Goal: Information Seeking & Learning: Find contact information

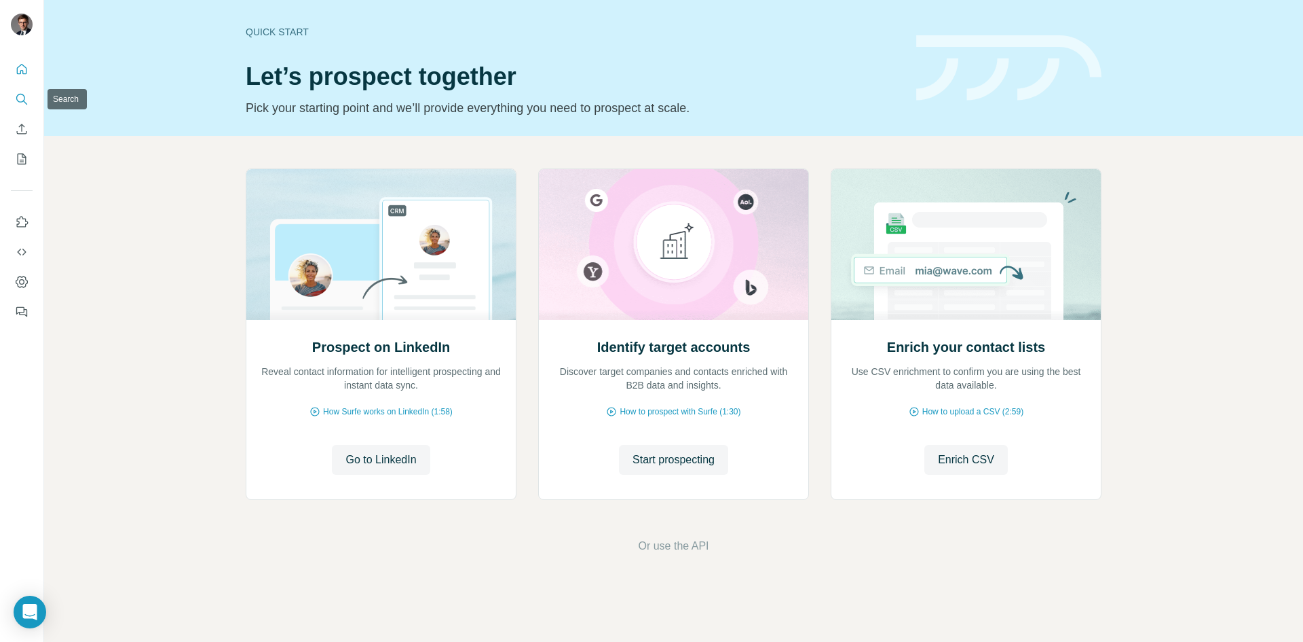
click at [18, 92] on button "Search" at bounding box center [22, 99] width 22 height 24
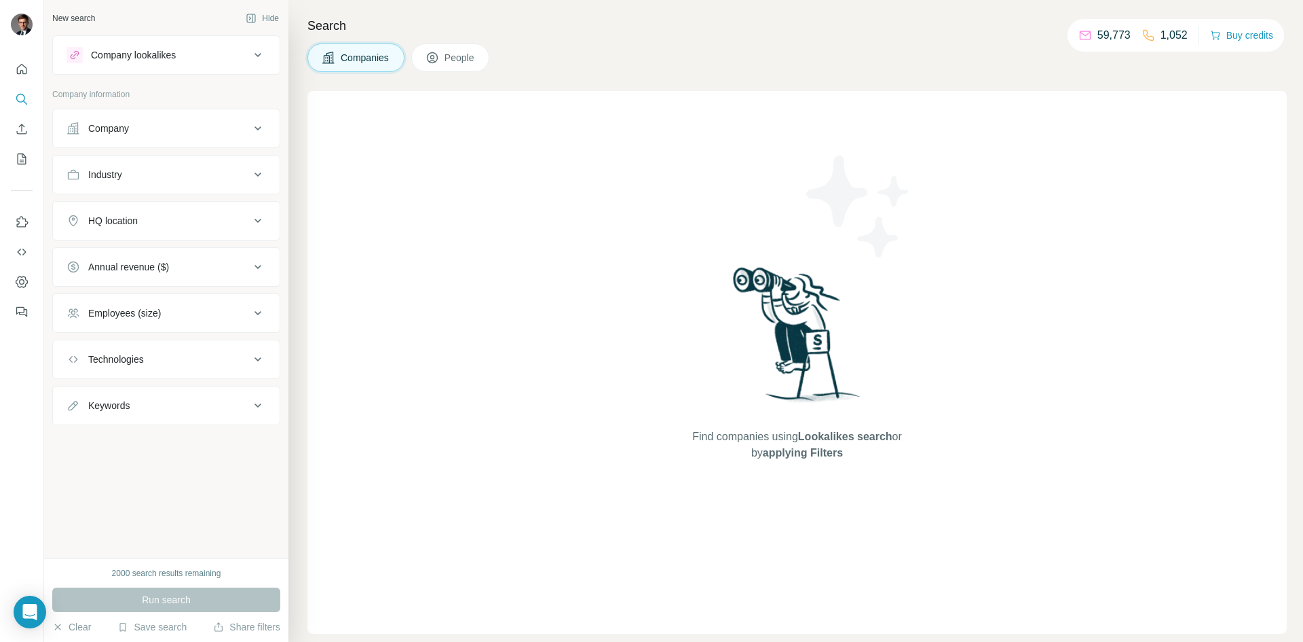
click at [439, 43] on button "People" at bounding box center [450, 57] width 79 height 29
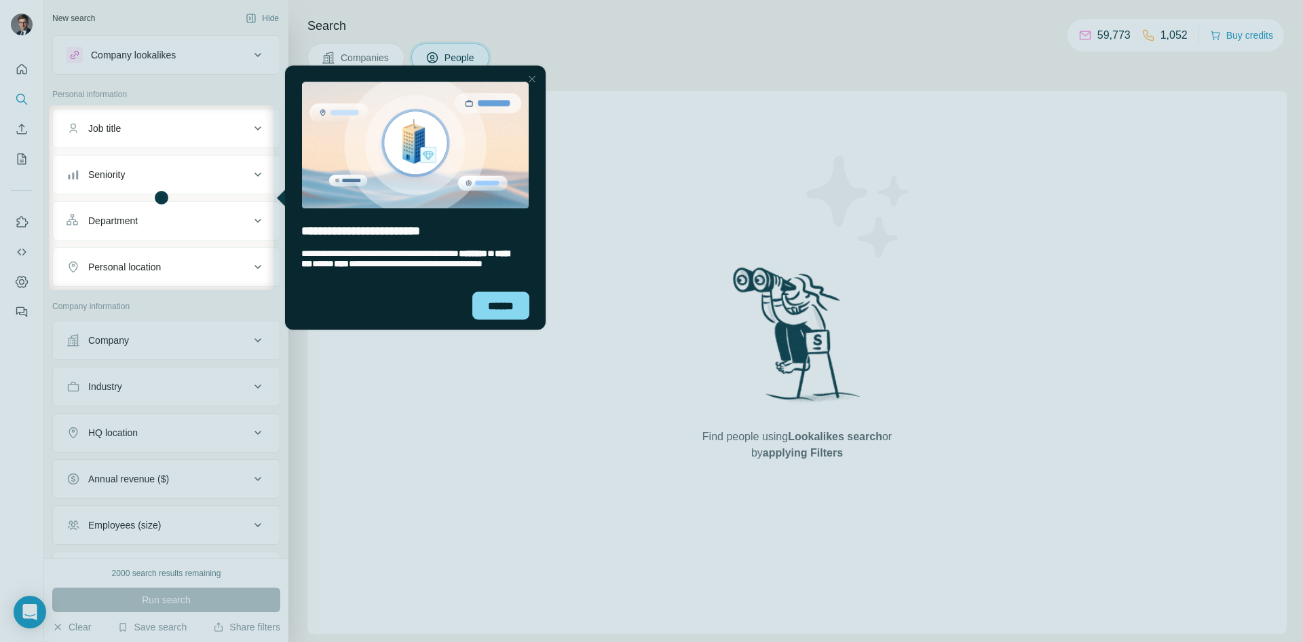
click at [520, 307] on div "******" at bounding box center [500, 305] width 57 height 28
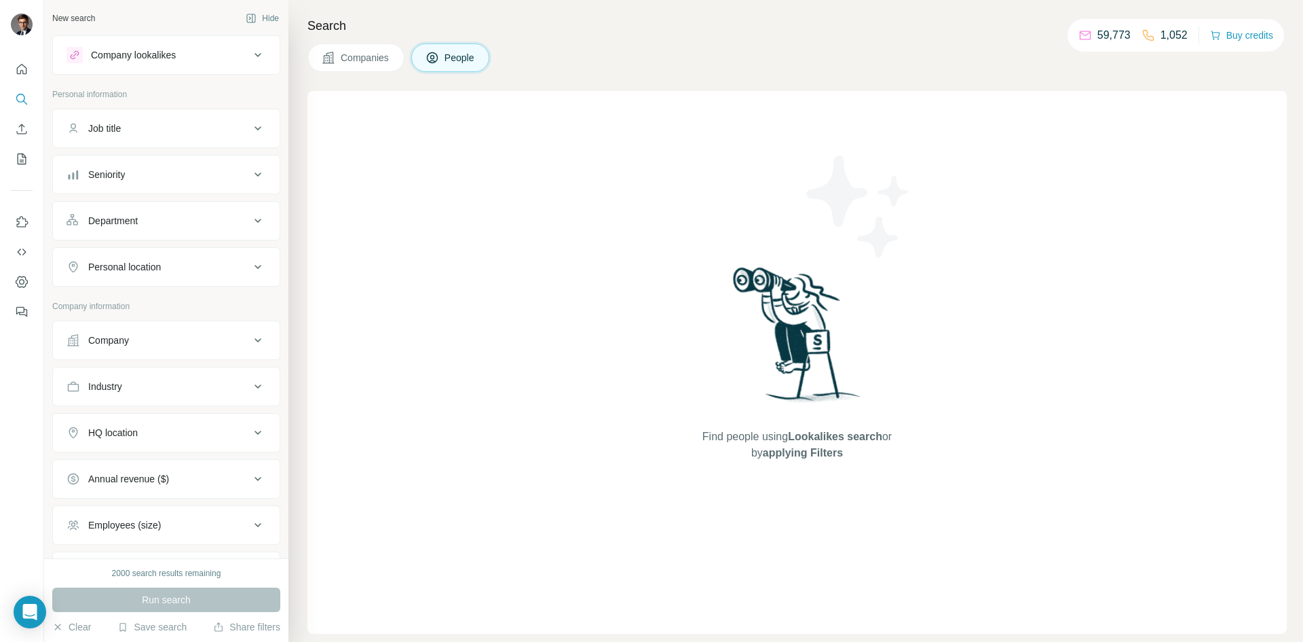
click at [185, 125] on div "Job title" at bounding box center [158, 129] width 183 height 14
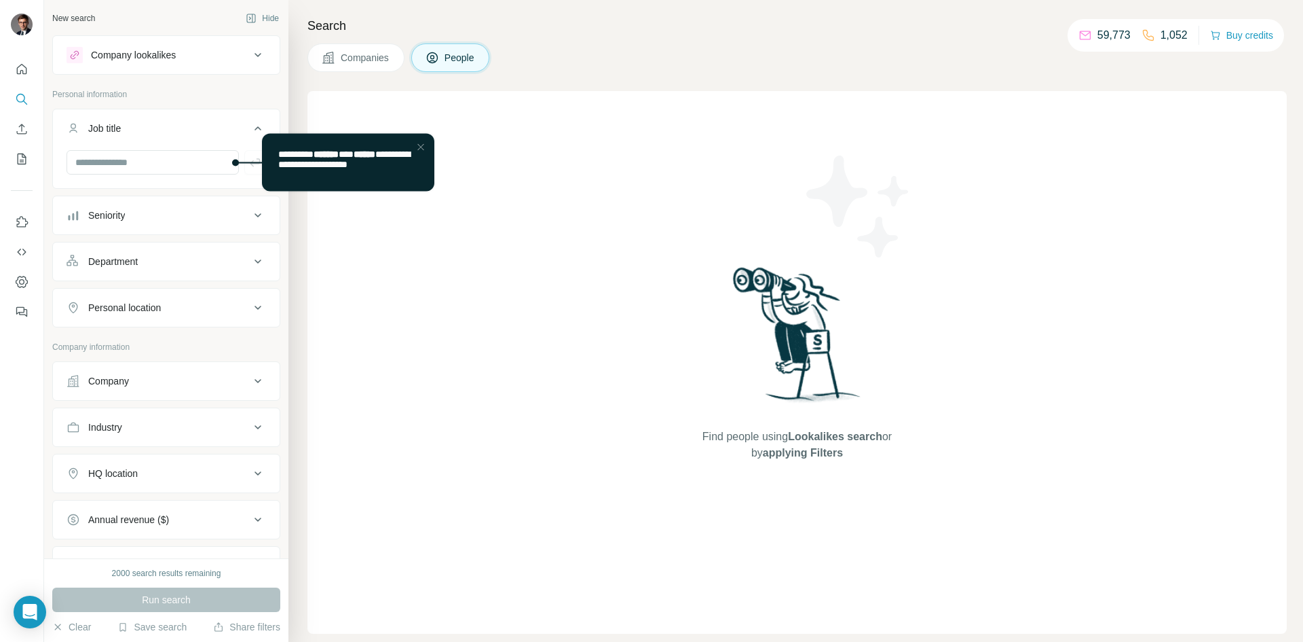
click at [172, 213] on div "Seniority" at bounding box center [158, 215] width 183 height 14
click at [76, 253] on icon at bounding box center [75, 250] width 16 height 16
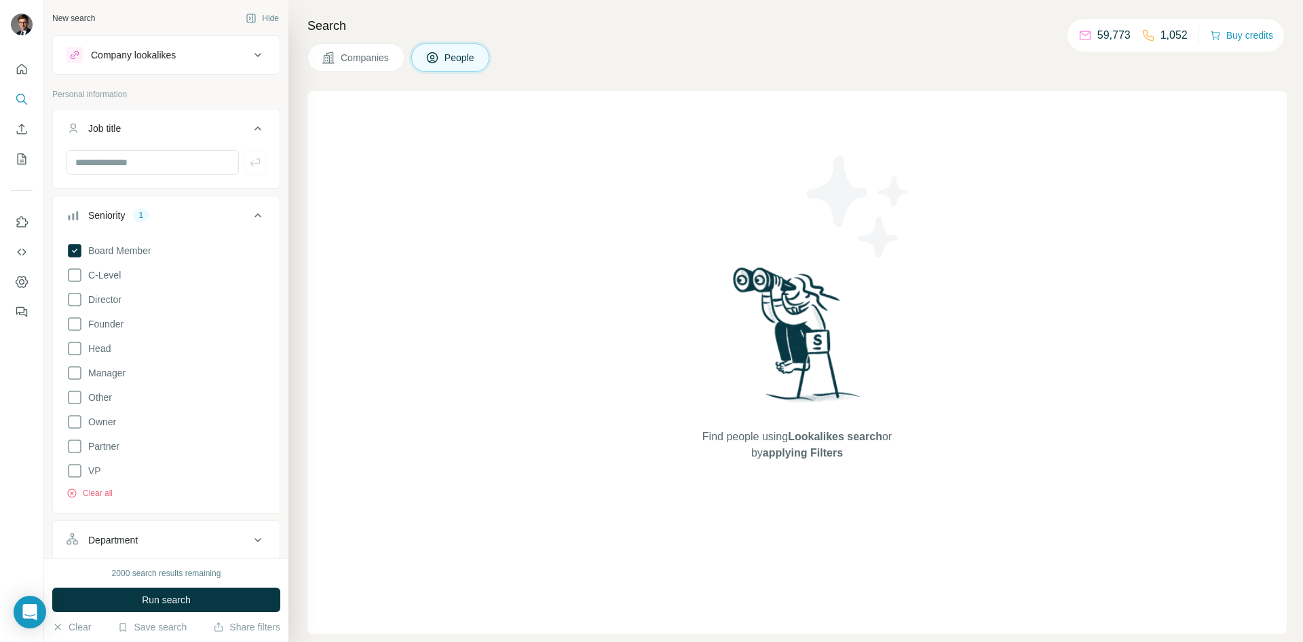
click at [76, 246] on icon at bounding box center [75, 251] width 14 height 14
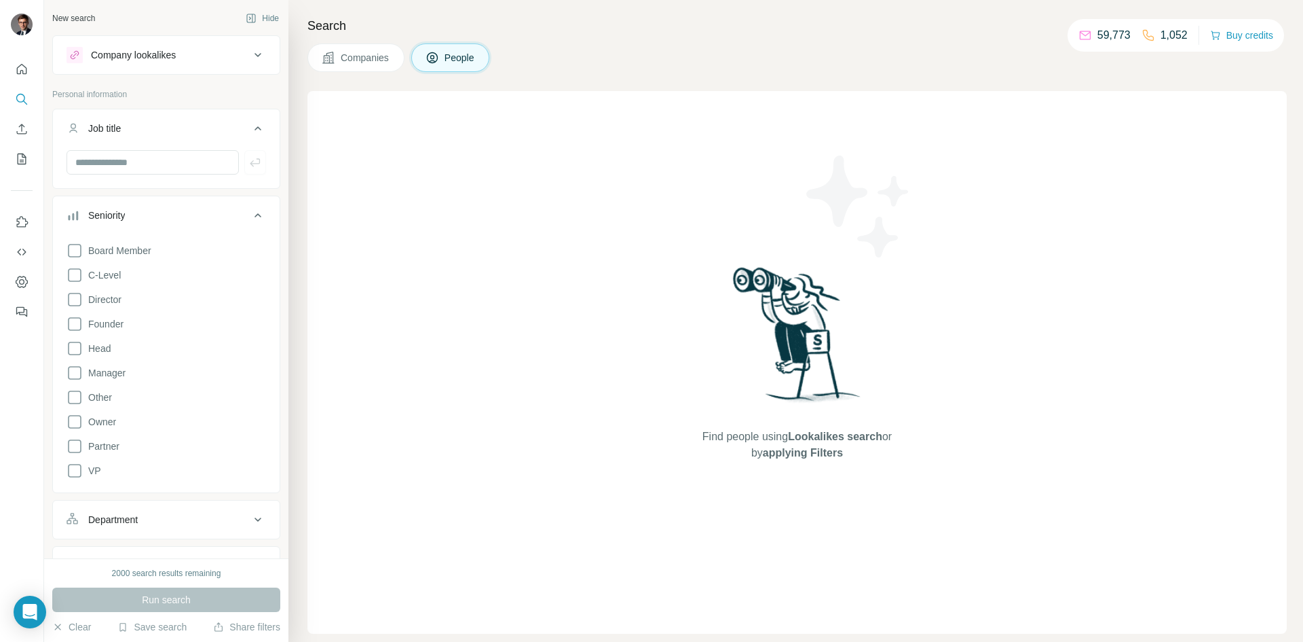
click at [81, 273] on icon at bounding box center [75, 275] width 16 height 16
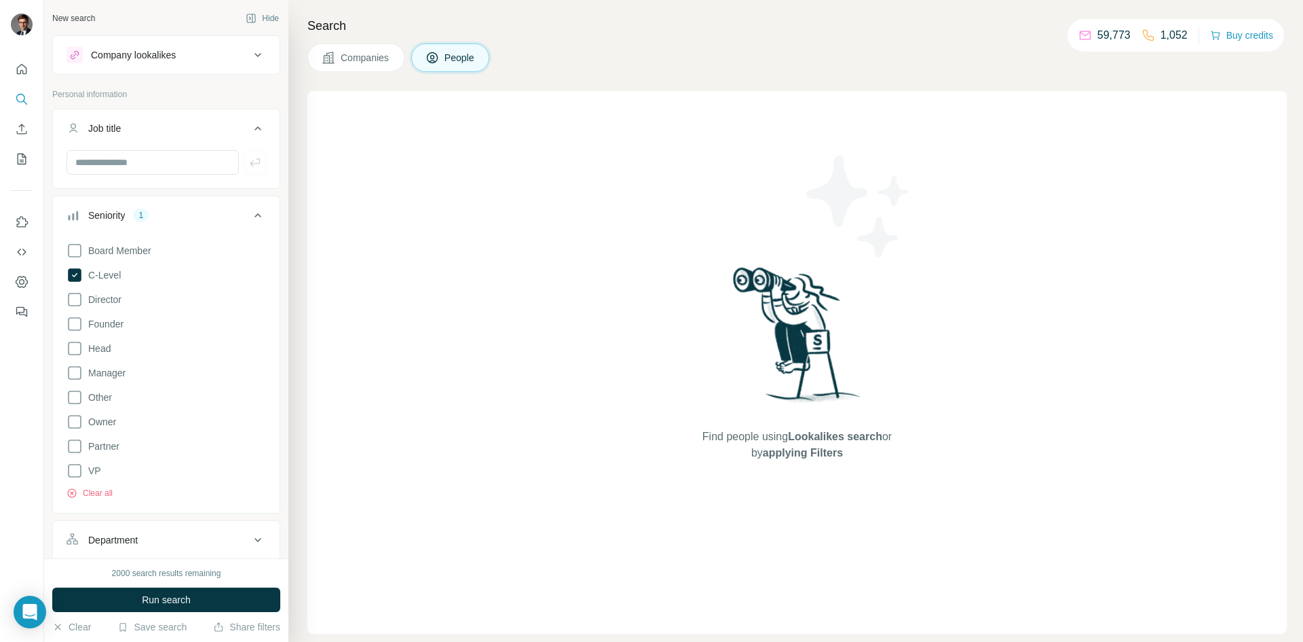
click at [75, 294] on icon at bounding box center [75, 299] width 16 height 16
click at [75, 327] on icon at bounding box center [75, 324] width 16 height 16
click at [75, 342] on icon at bounding box center [75, 348] width 14 height 14
click at [81, 329] on icon at bounding box center [75, 324] width 16 height 16
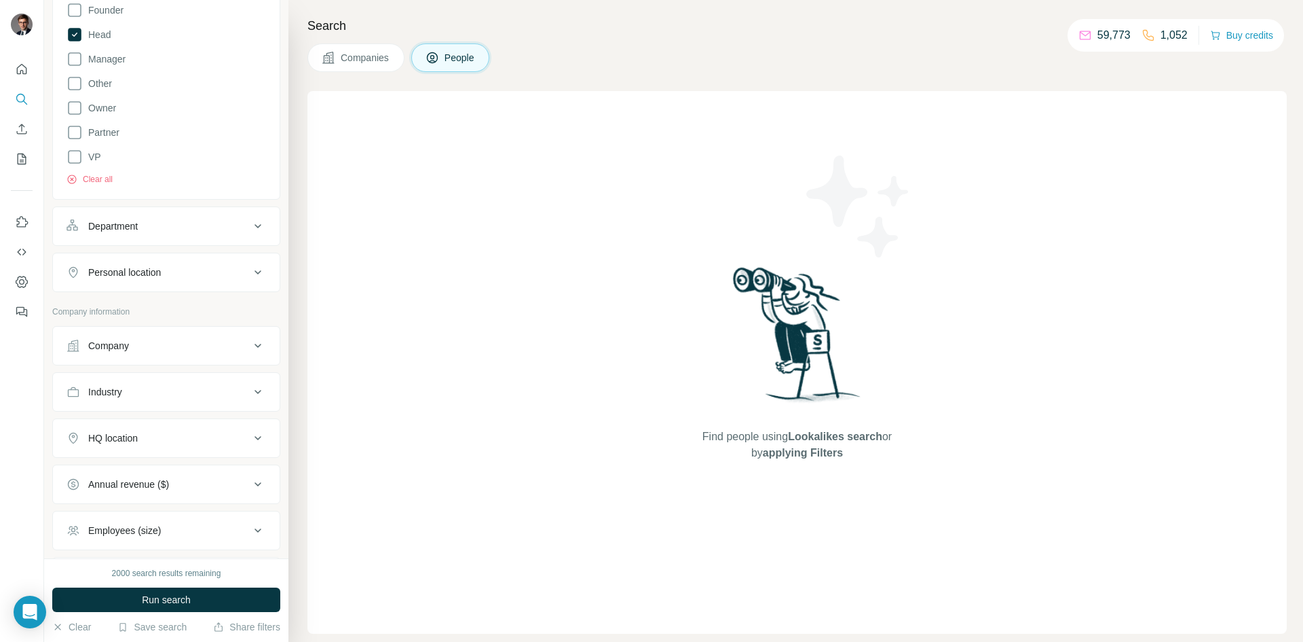
scroll to position [339, 0]
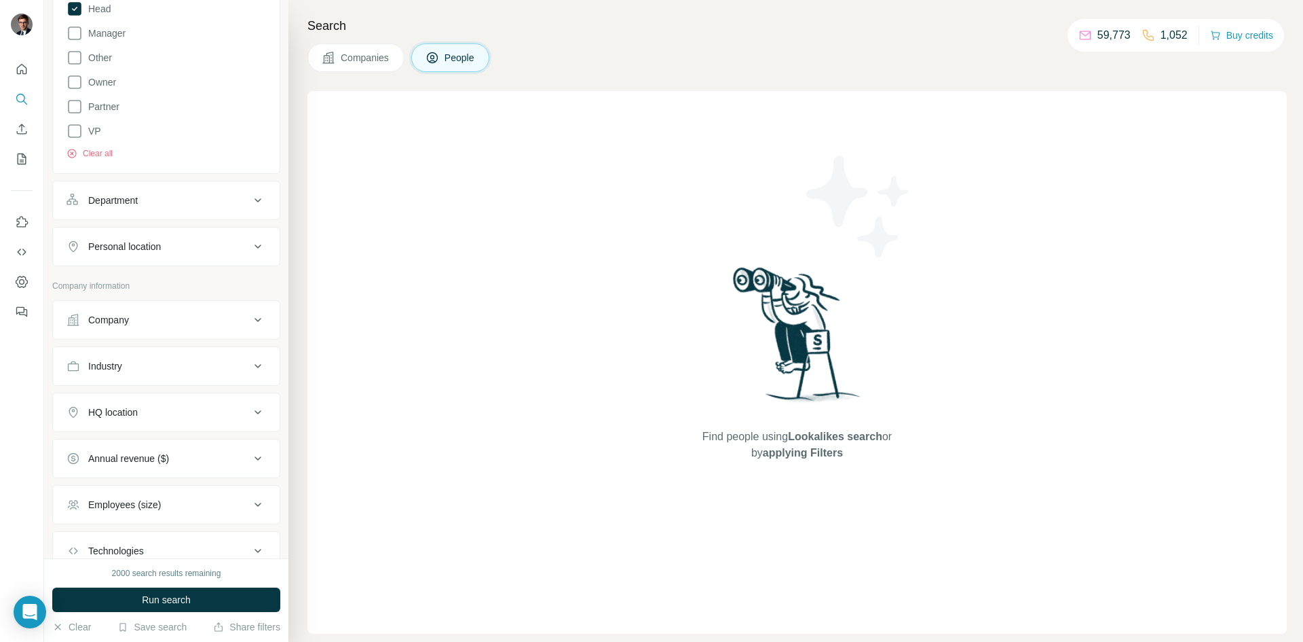
click at [167, 321] on div "Company" at bounding box center [158, 320] width 183 height 14
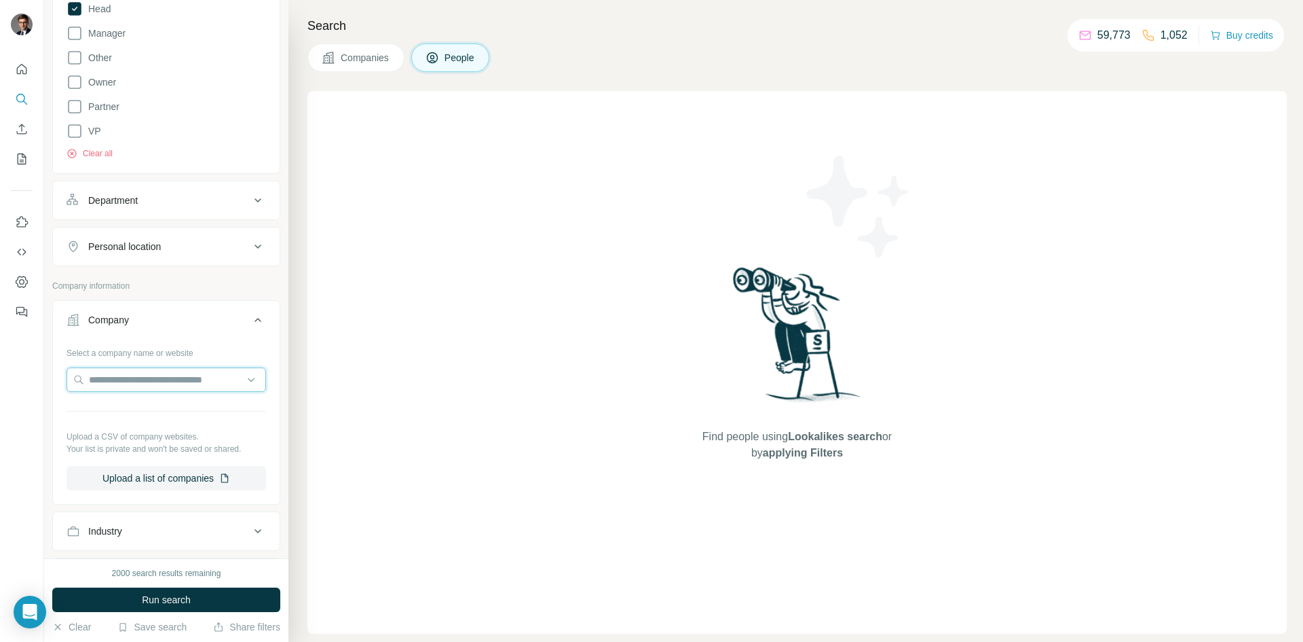
click at [137, 377] on input "text" at bounding box center [167, 379] width 200 height 24
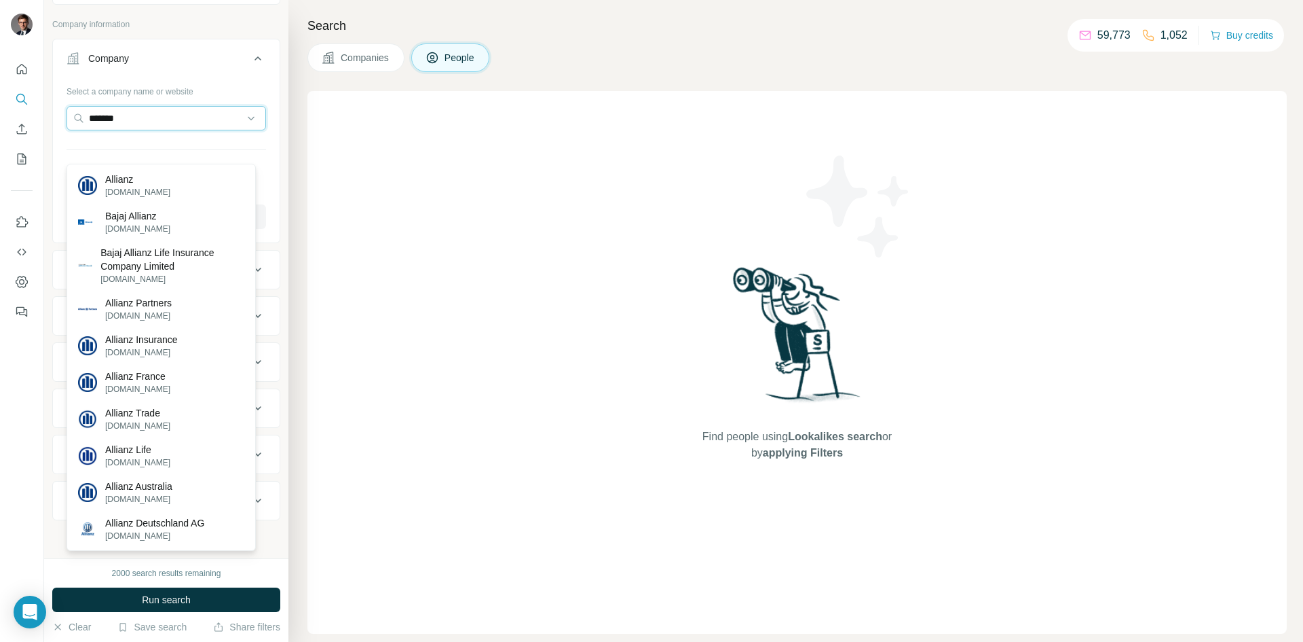
scroll to position [533, 0]
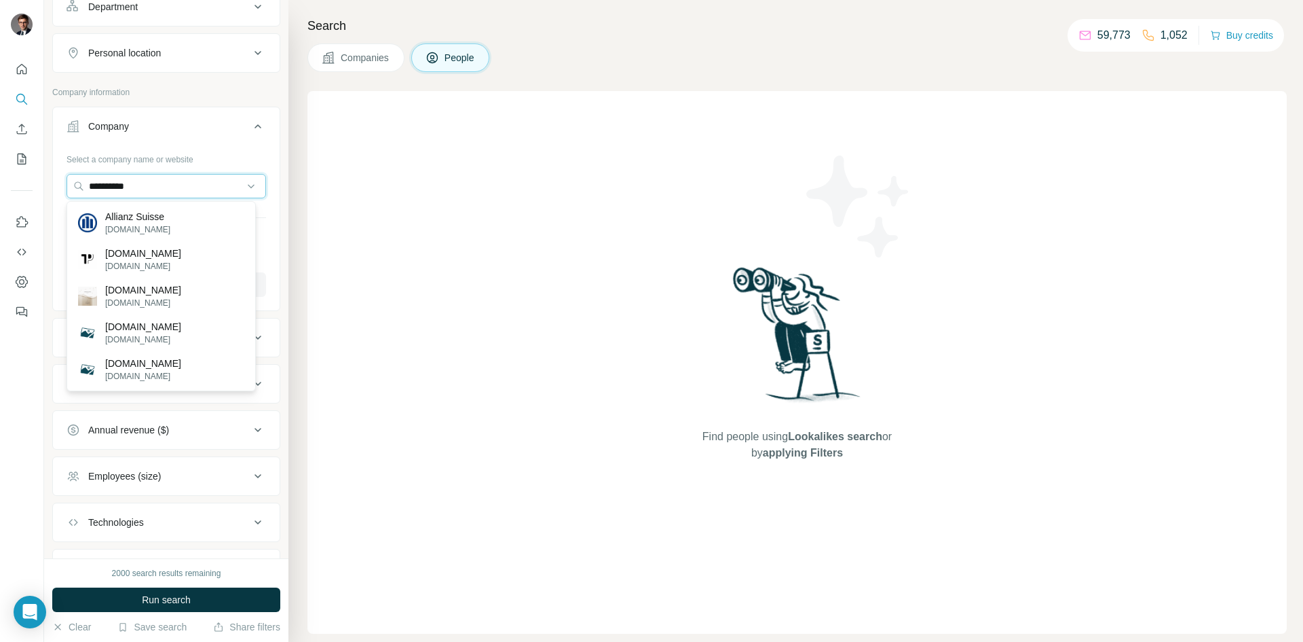
type input "**********"
click at [168, 226] on div "Allianz Suisse [DOMAIN_NAME]" at bounding box center [161, 222] width 183 height 37
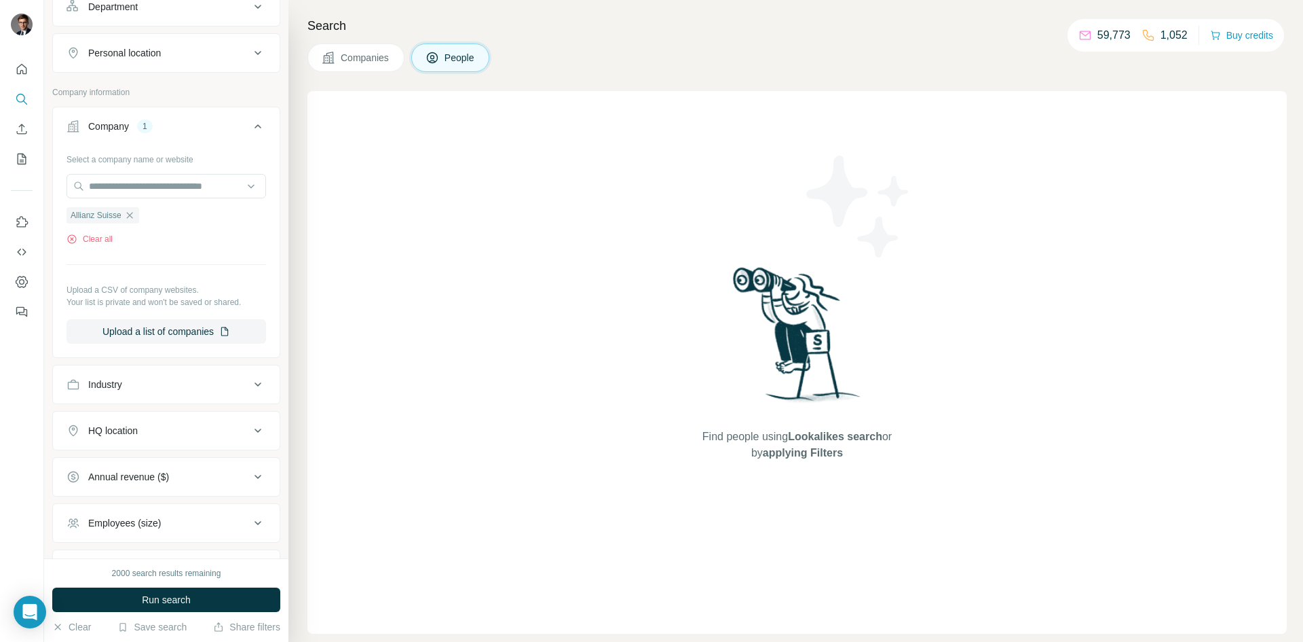
click at [174, 595] on span "Run search" at bounding box center [166, 600] width 49 height 14
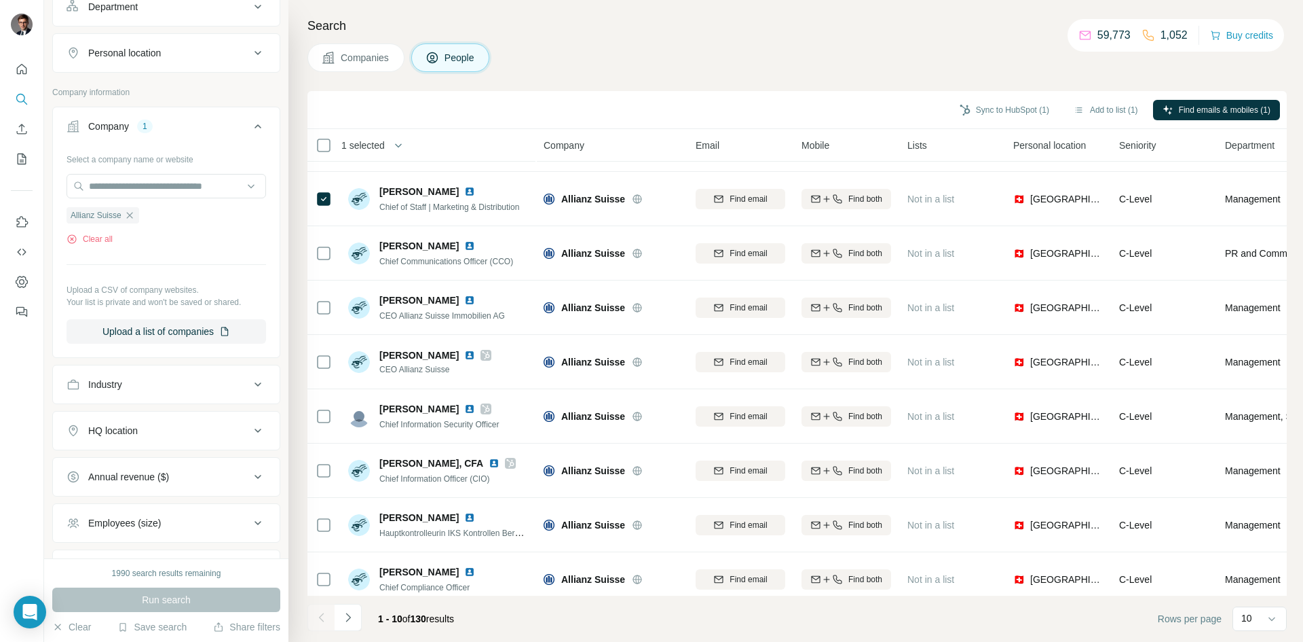
scroll to position [116, 0]
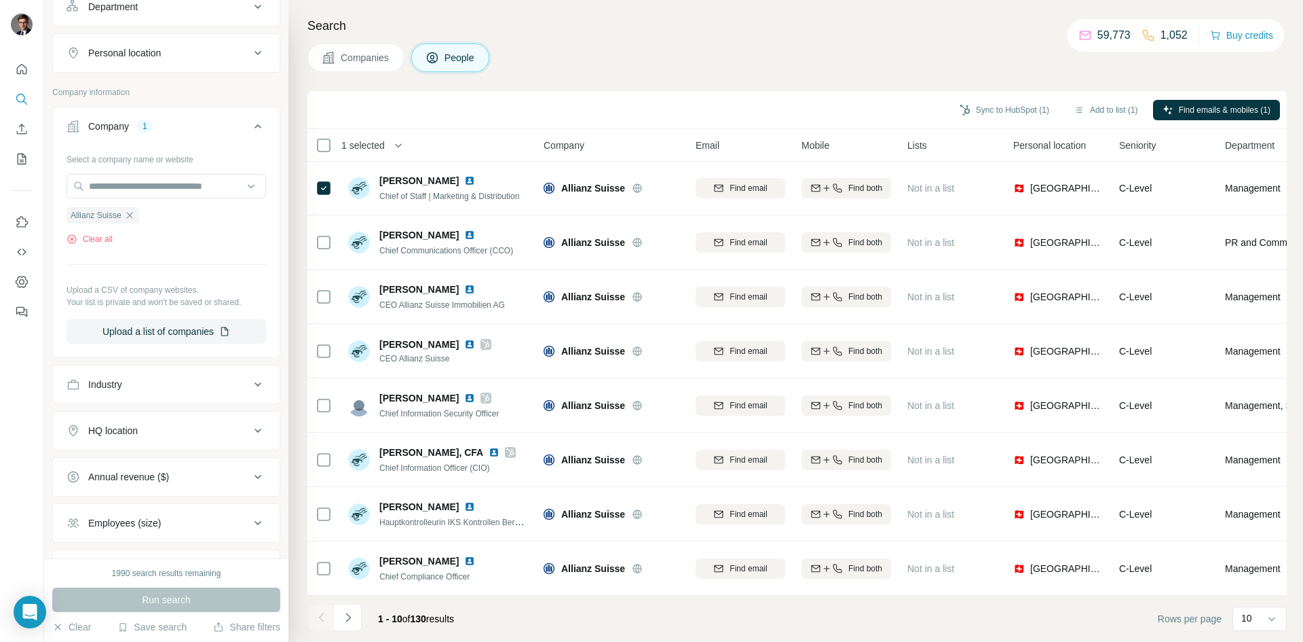
click at [347, 620] on icon "Navigate to next page" at bounding box center [348, 616] width 5 height 9
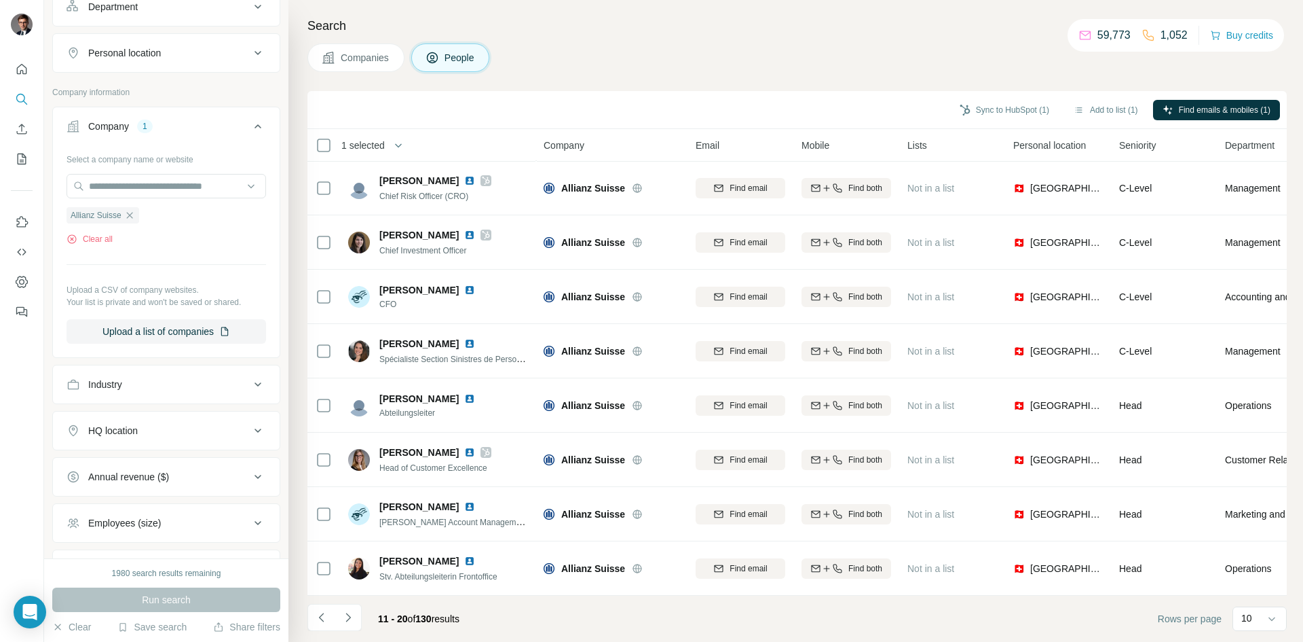
click at [346, 620] on icon "Navigate to next page" at bounding box center [348, 617] width 14 height 14
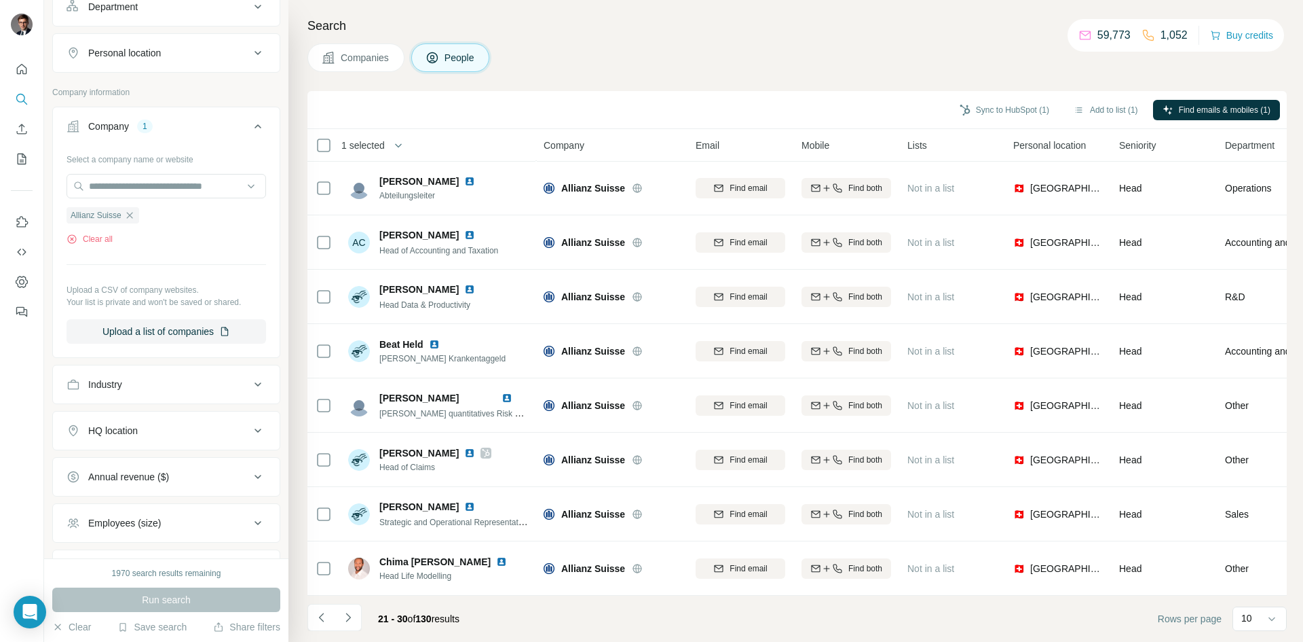
click at [348, 628] on button "Navigate to next page" at bounding box center [348, 617] width 27 height 27
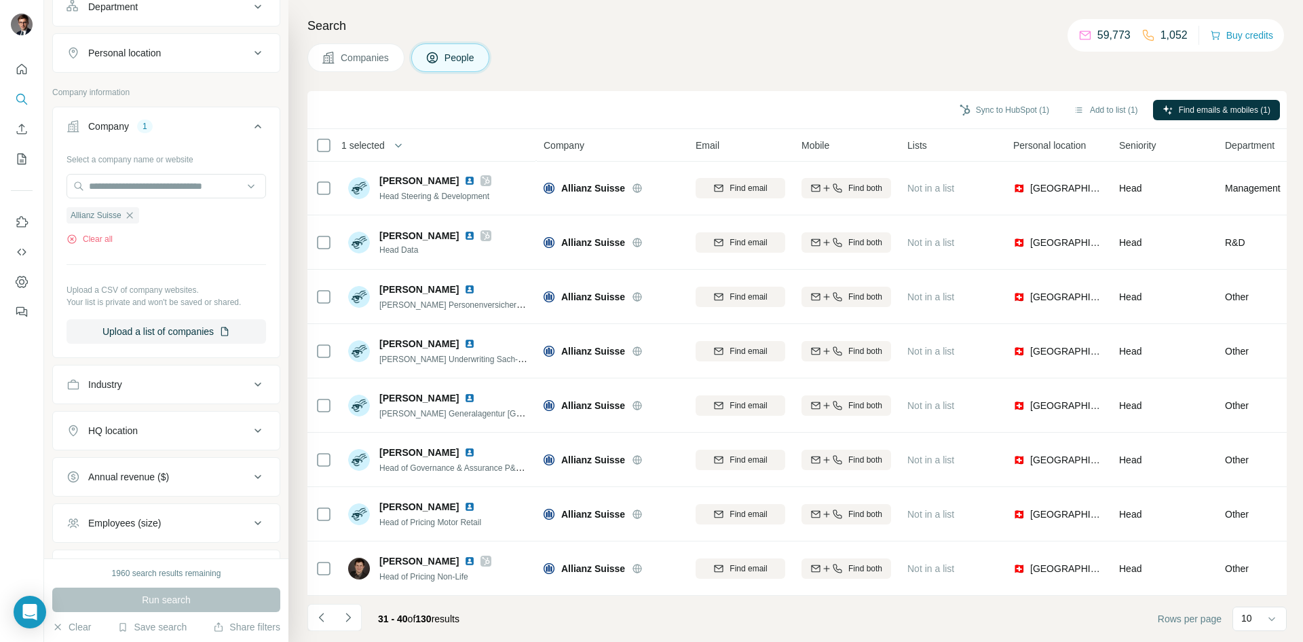
click at [347, 621] on icon "Navigate to next page" at bounding box center [348, 617] width 14 height 14
click at [353, 616] on icon "Navigate to next page" at bounding box center [348, 617] width 14 height 14
click at [350, 613] on icon "Navigate to next page" at bounding box center [348, 617] width 14 height 14
click at [354, 620] on icon "Navigate to next page" at bounding box center [348, 617] width 14 height 14
click at [331, 397] on icon at bounding box center [324, 405] width 16 height 16
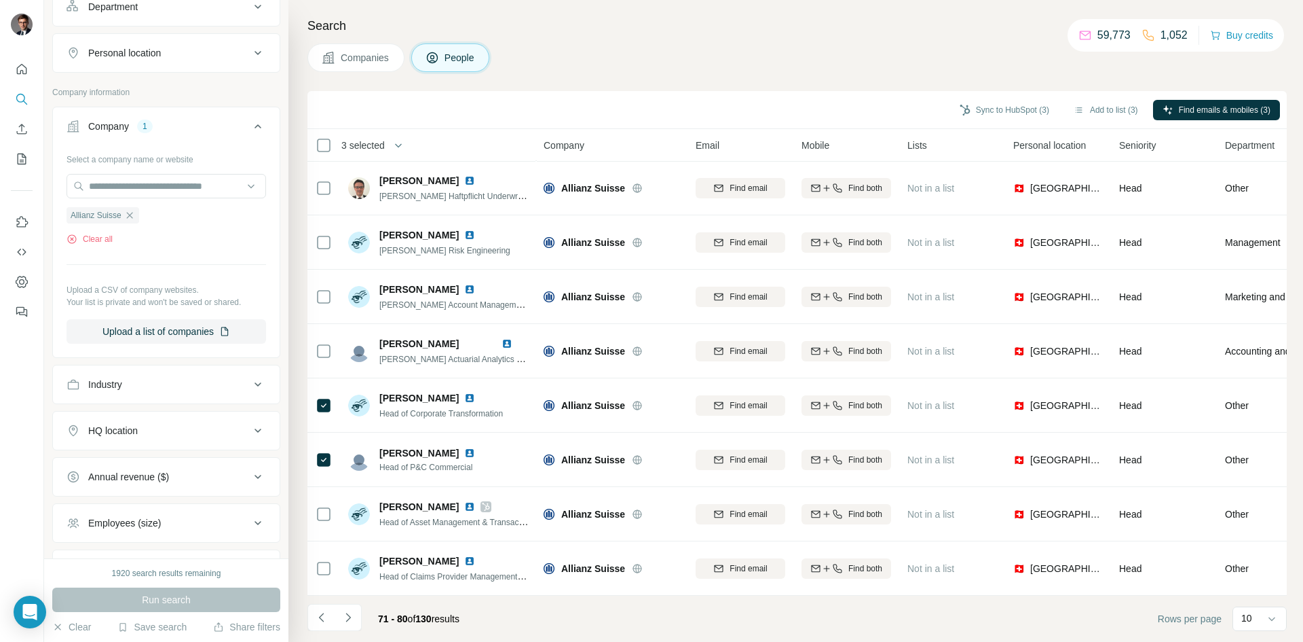
click at [348, 617] on icon "Navigate to next page" at bounding box center [348, 617] width 14 height 14
click at [332, 561] on td at bounding box center [324, 568] width 33 height 54
click at [346, 612] on icon "Navigate to next page" at bounding box center [348, 617] width 14 height 14
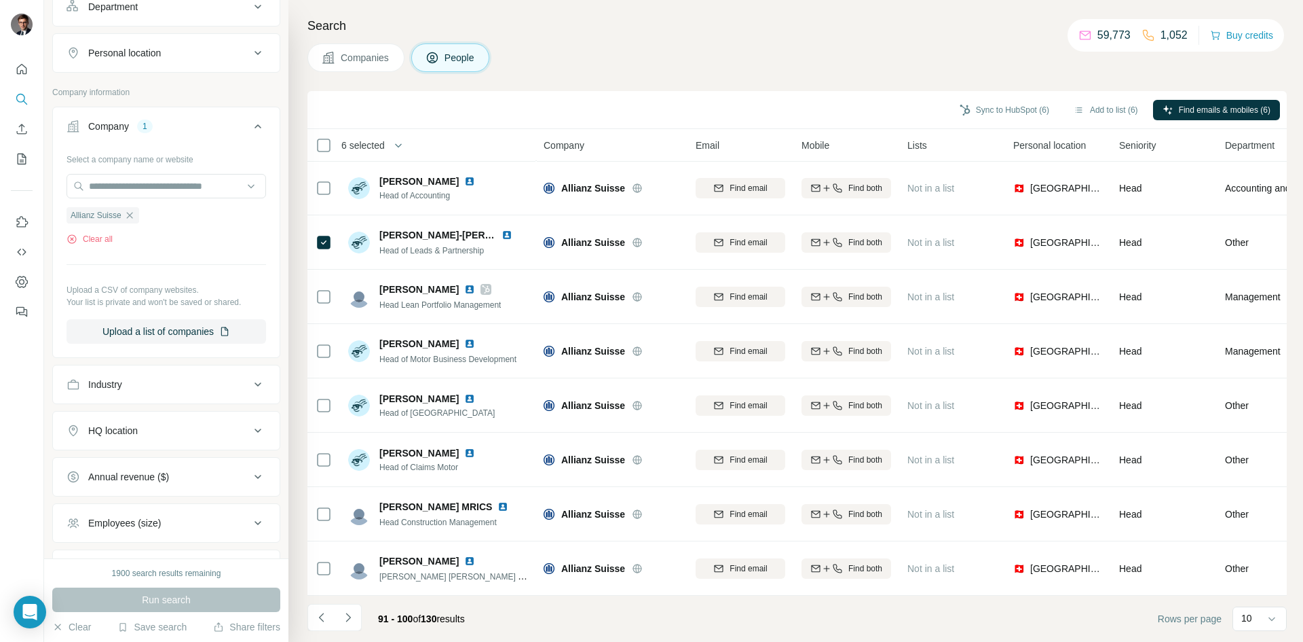
click at [353, 616] on icon "Navigate to next page" at bounding box center [348, 617] width 14 height 14
click at [349, 614] on icon "Navigate to next page" at bounding box center [348, 617] width 14 height 14
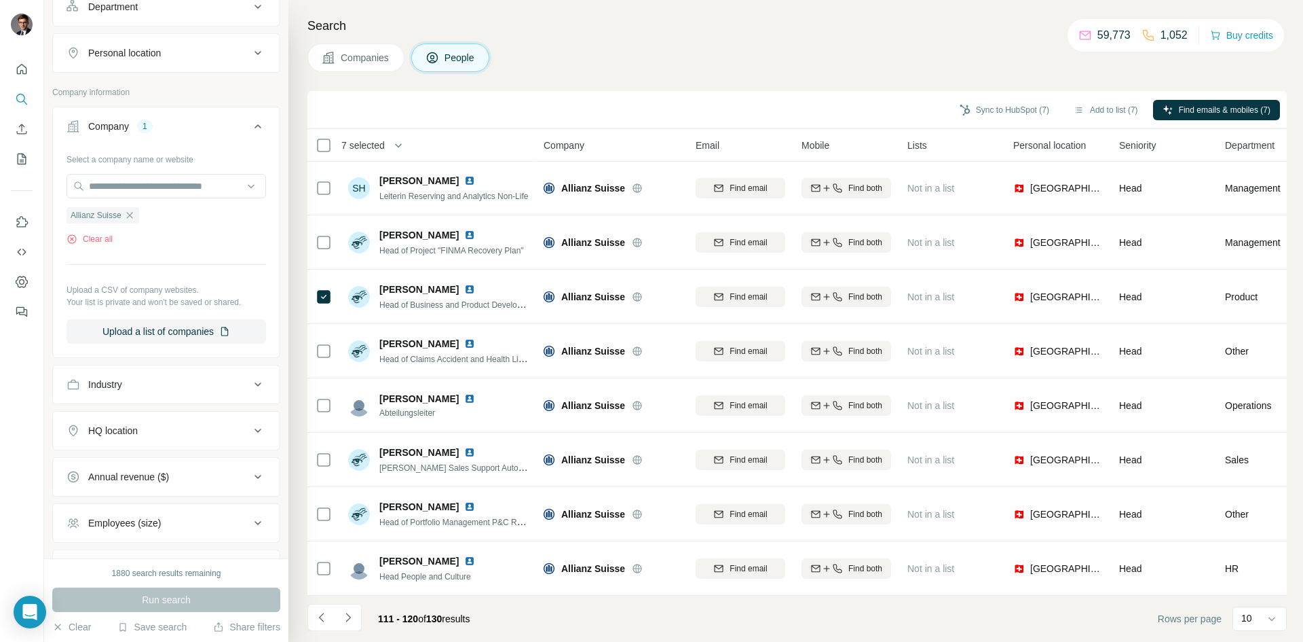
click at [350, 621] on icon "Navigate to next page" at bounding box center [348, 617] width 14 height 14
click at [350, 619] on icon "Navigate to next page" at bounding box center [348, 617] width 14 height 14
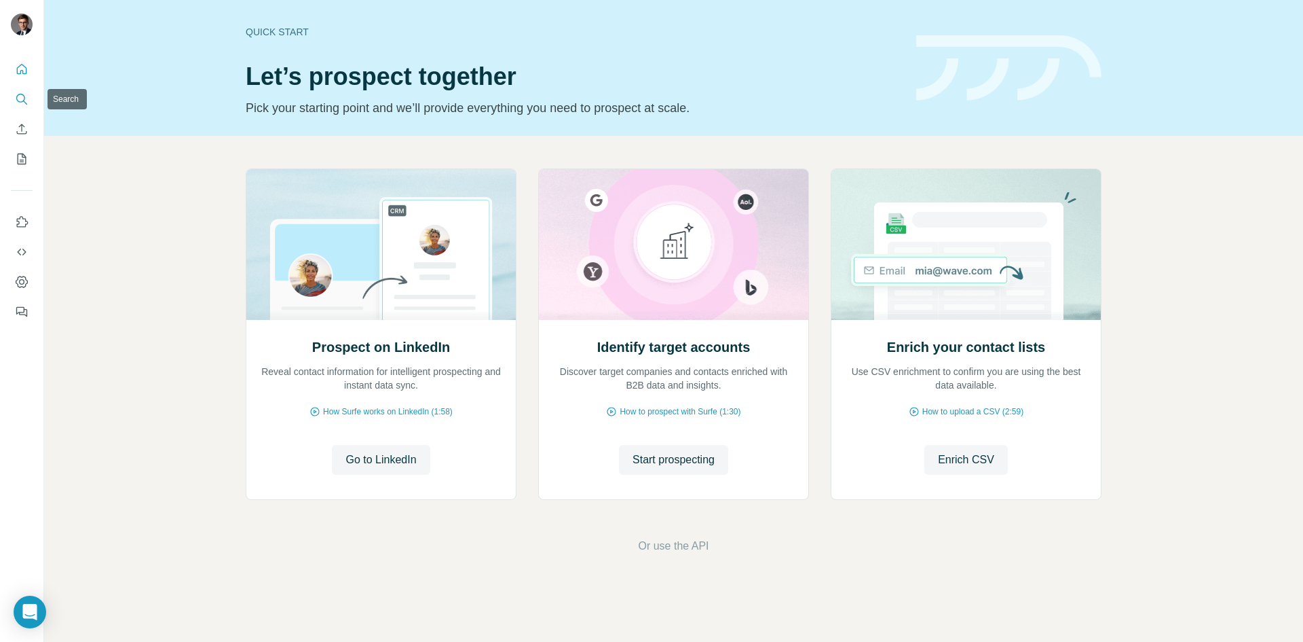
click at [31, 92] on button "Search" at bounding box center [22, 99] width 22 height 24
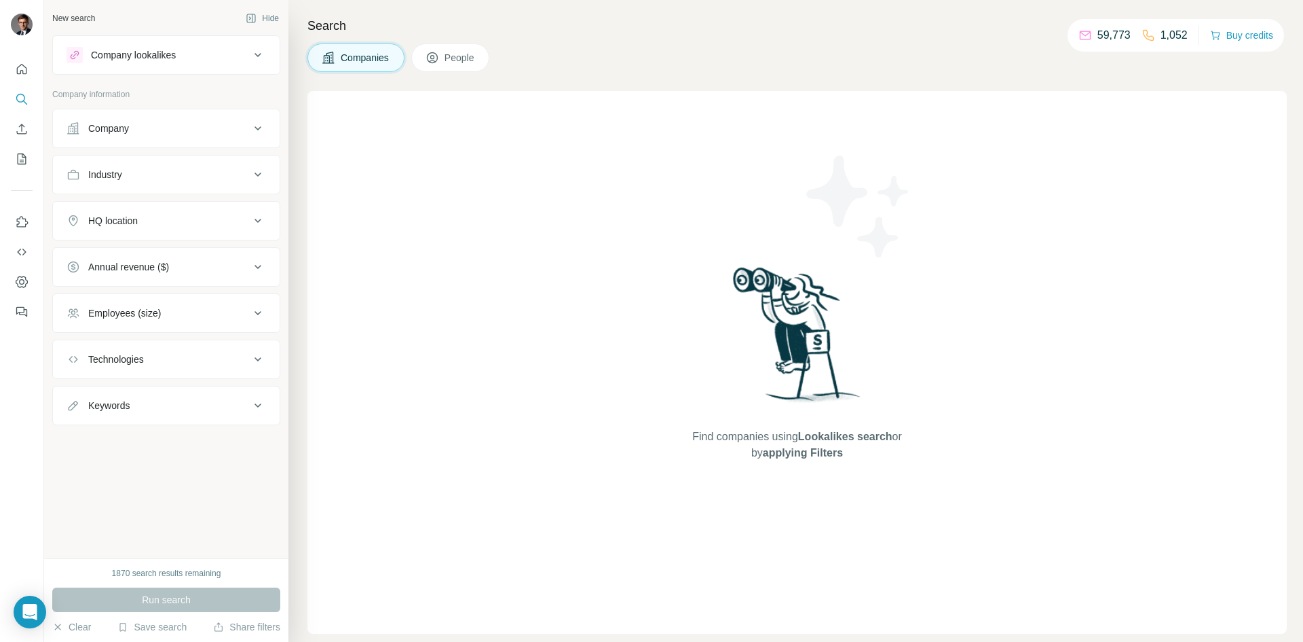
click at [104, 123] on div "Company" at bounding box center [108, 129] width 41 height 14
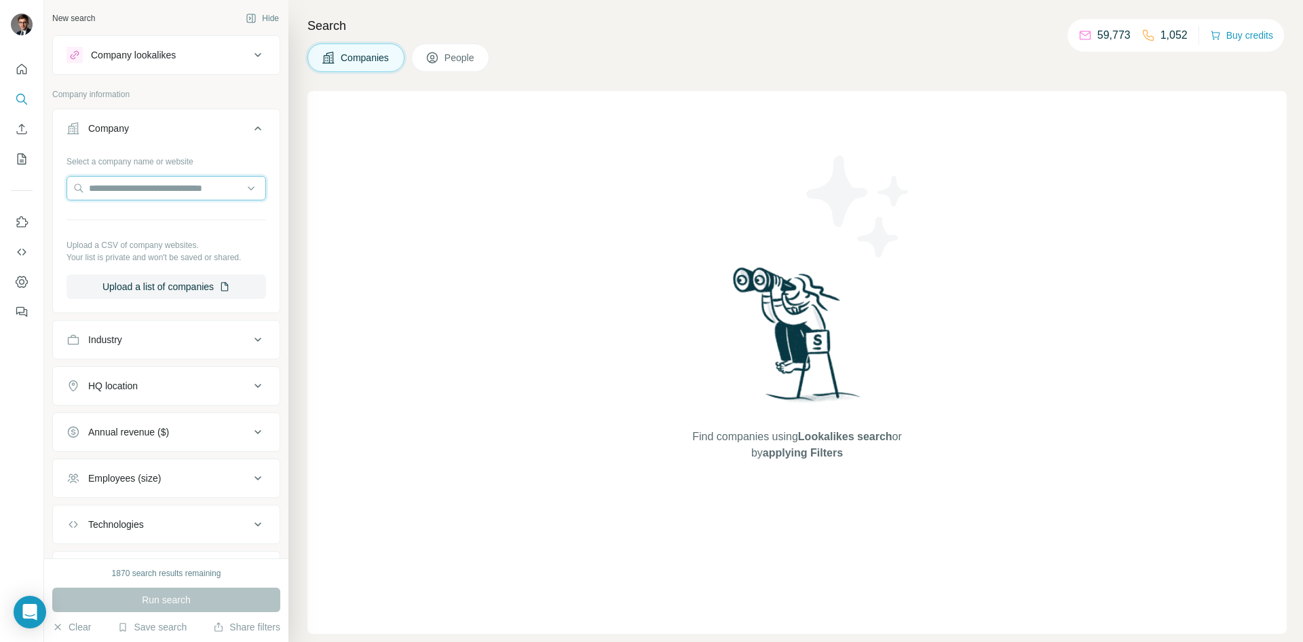
click at [162, 187] on input "text" at bounding box center [167, 188] width 200 height 24
type input "*"
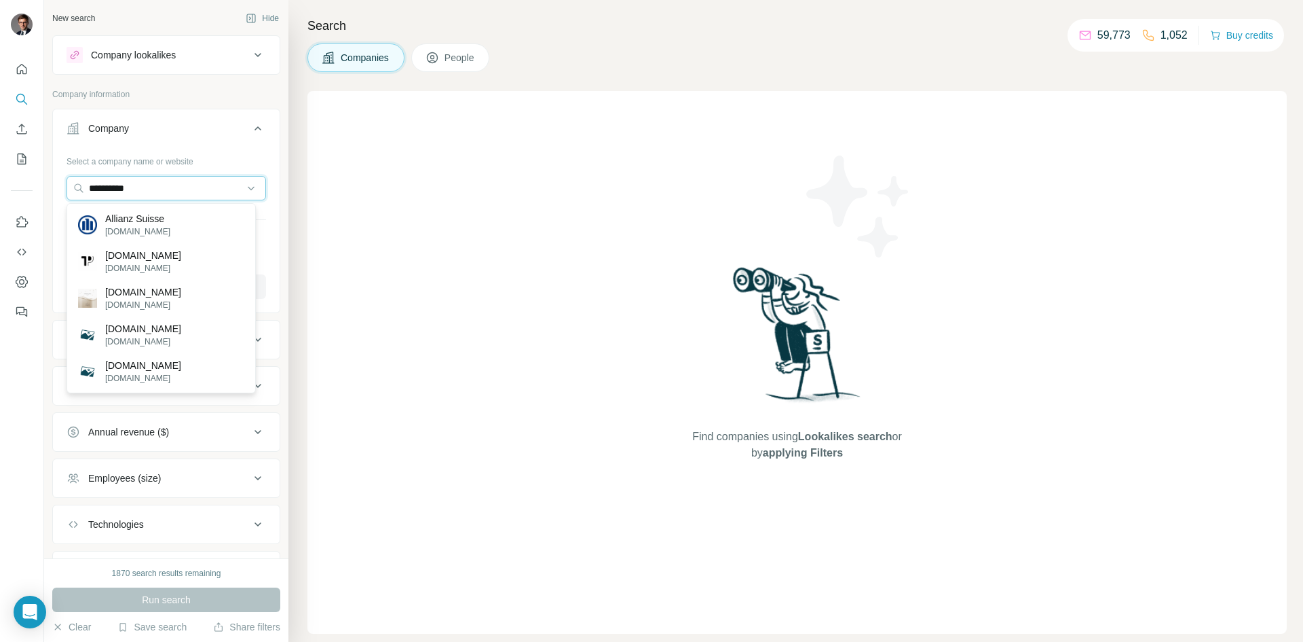
type input "**********"
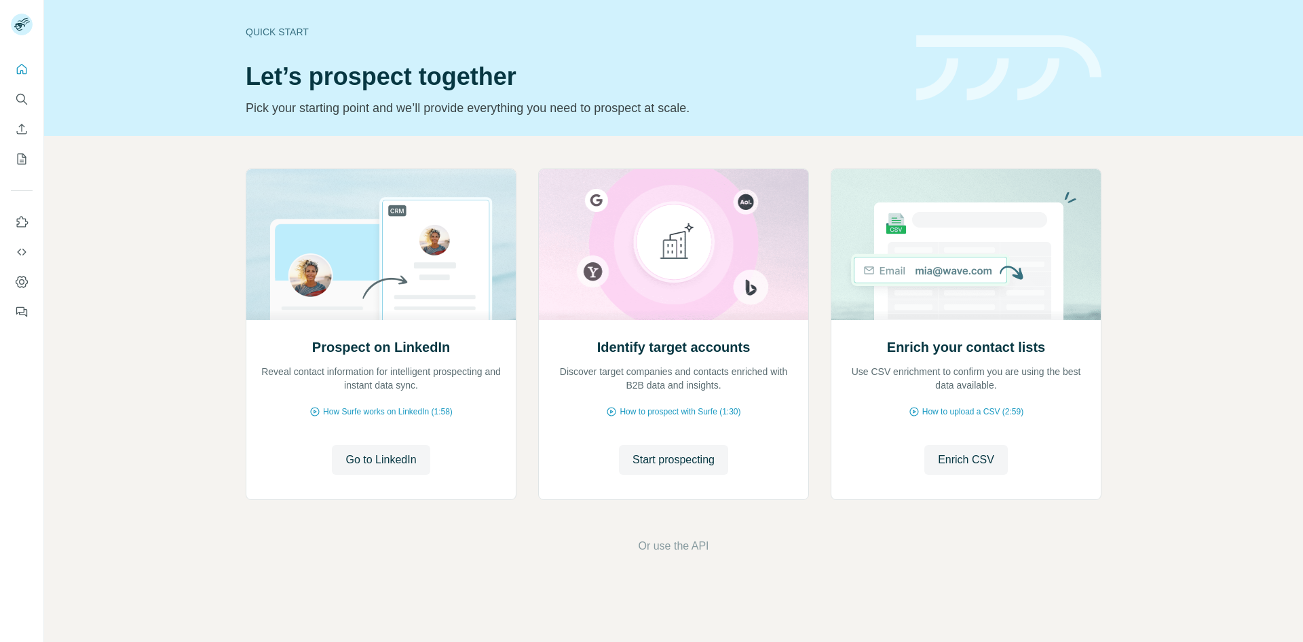
click at [24, 104] on icon "Search" at bounding box center [22, 99] width 14 height 14
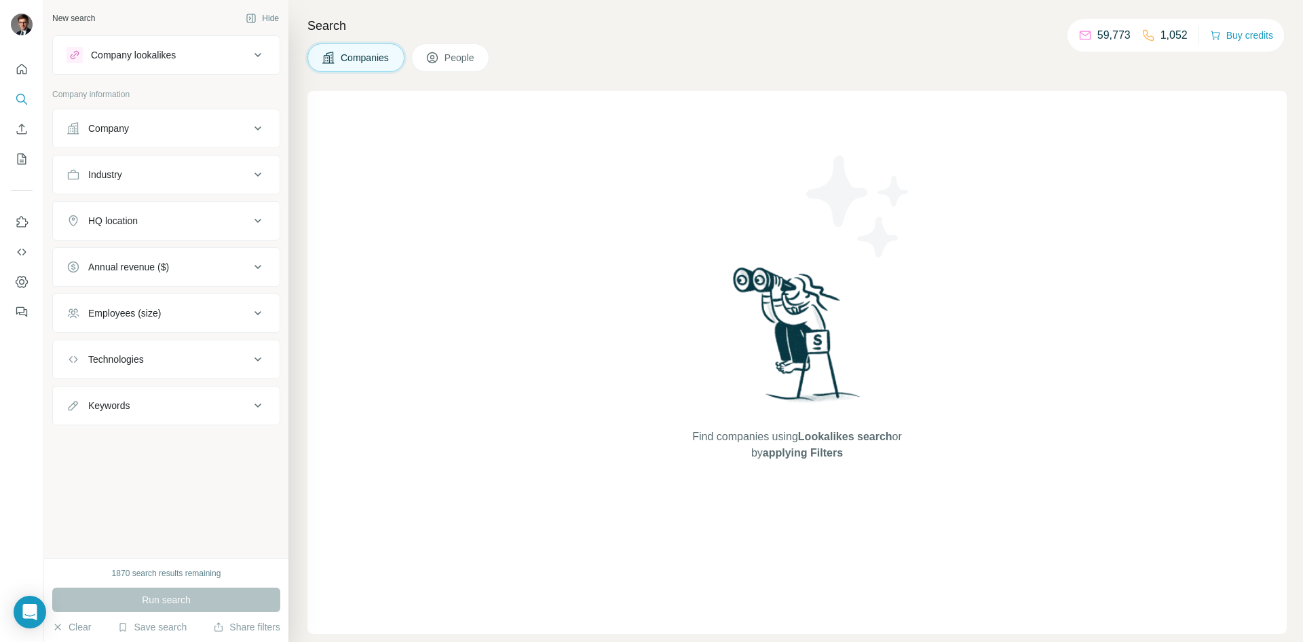
click at [466, 61] on span "People" at bounding box center [460, 58] width 31 height 14
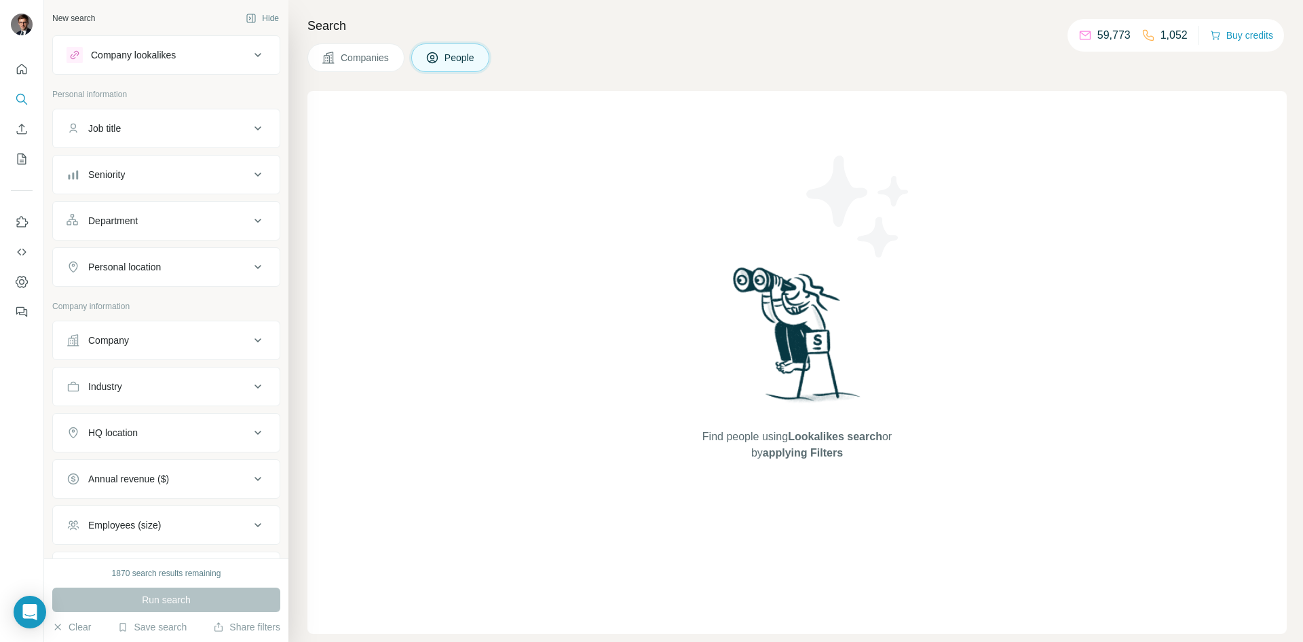
click at [111, 126] on div "Job title" at bounding box center [104, 129] width 33 height 14
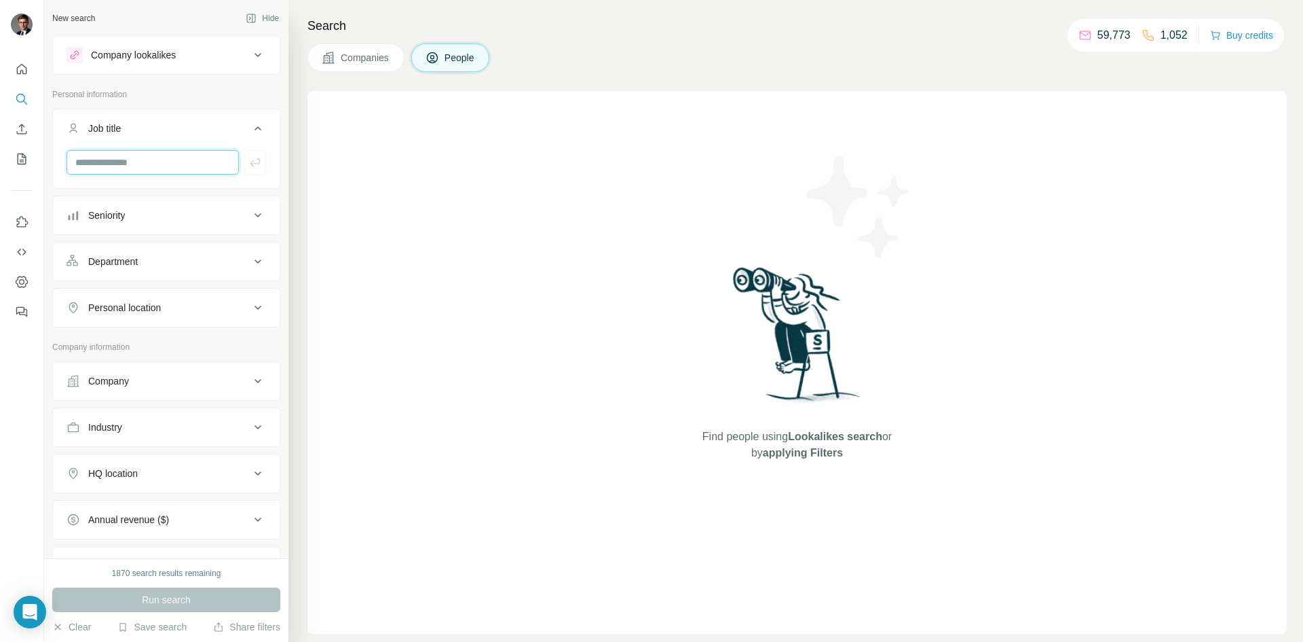
click at [134, 160] on input "text" at bounding box center [153, 162] width 172 height 24
click at [158, 205] on button "Seniority" at bounding box center [166, 215] width 227 height 33
click at [70, 277] on icon at bounding box center [75, 275] width 16 height 16
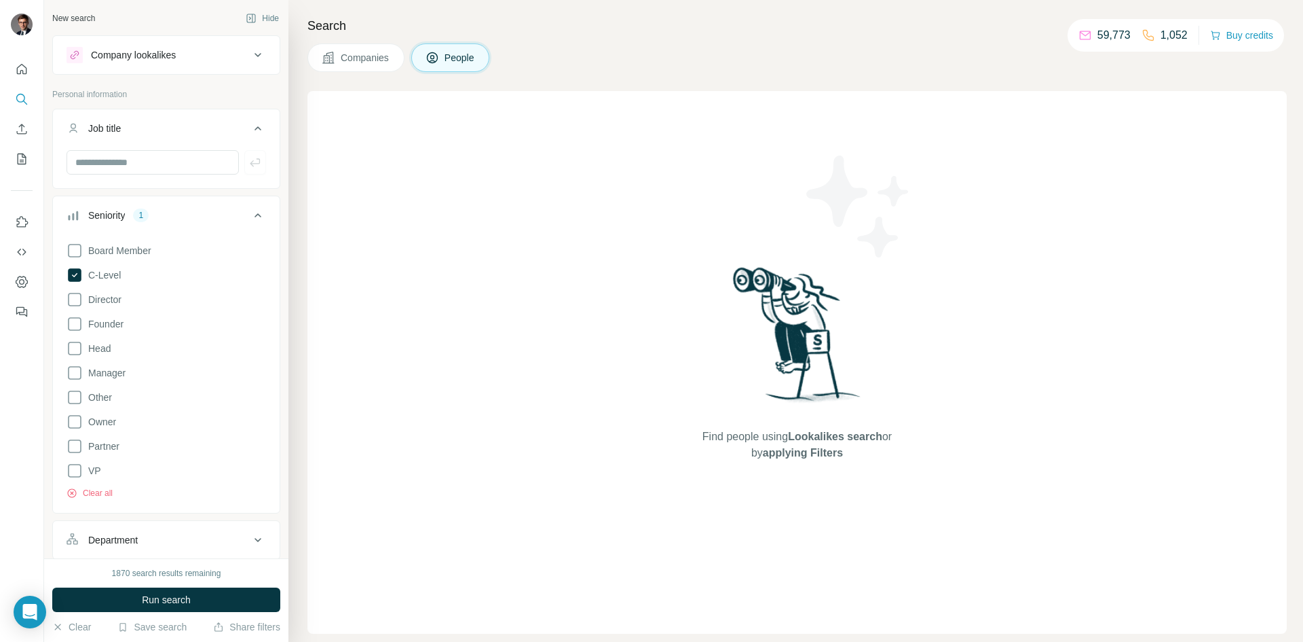
click at [68, 308] on div "Board Member C-Level Director Founder Head Manager Other Owner Partner VP Clear…" at bounding box center [167, 368] width 200 height 262
click at [73, 303] on icon at bounding box center [75, 299] width 16 height 16
click at [152, 595] on span "Run search" at bounding box center [166, 600] width 49 height 14
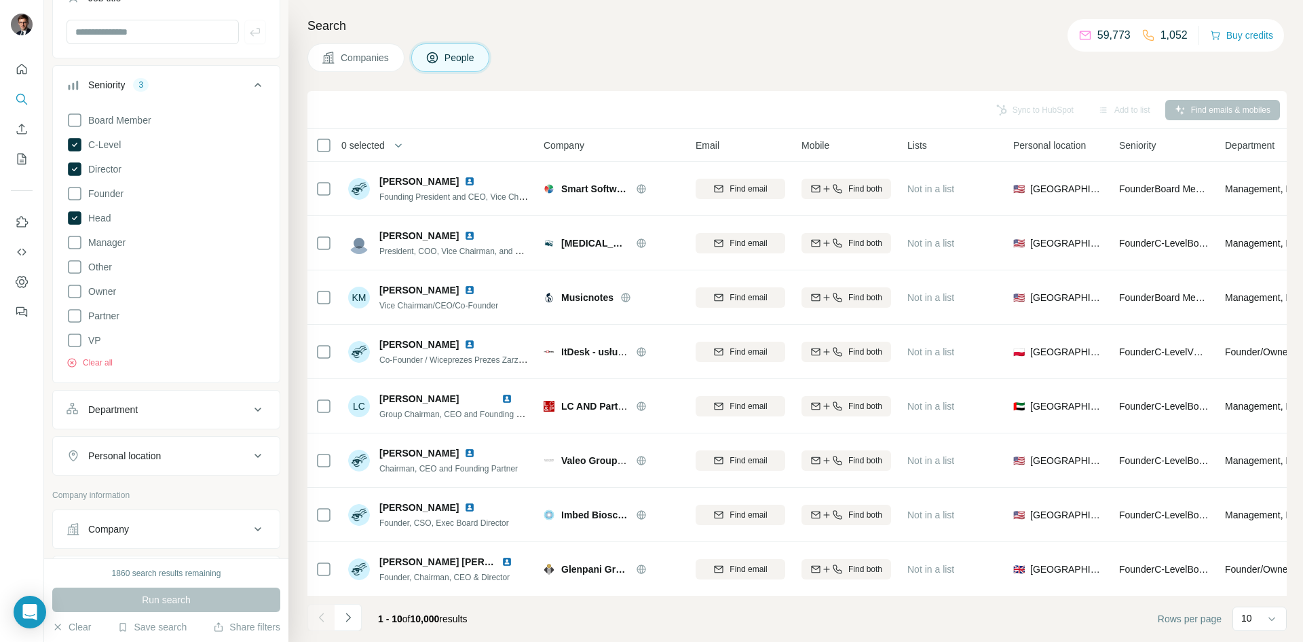
scroll to position [136, 0]
click at [77, 238] on icon at bounding box center [75, 237] width 16 height 16
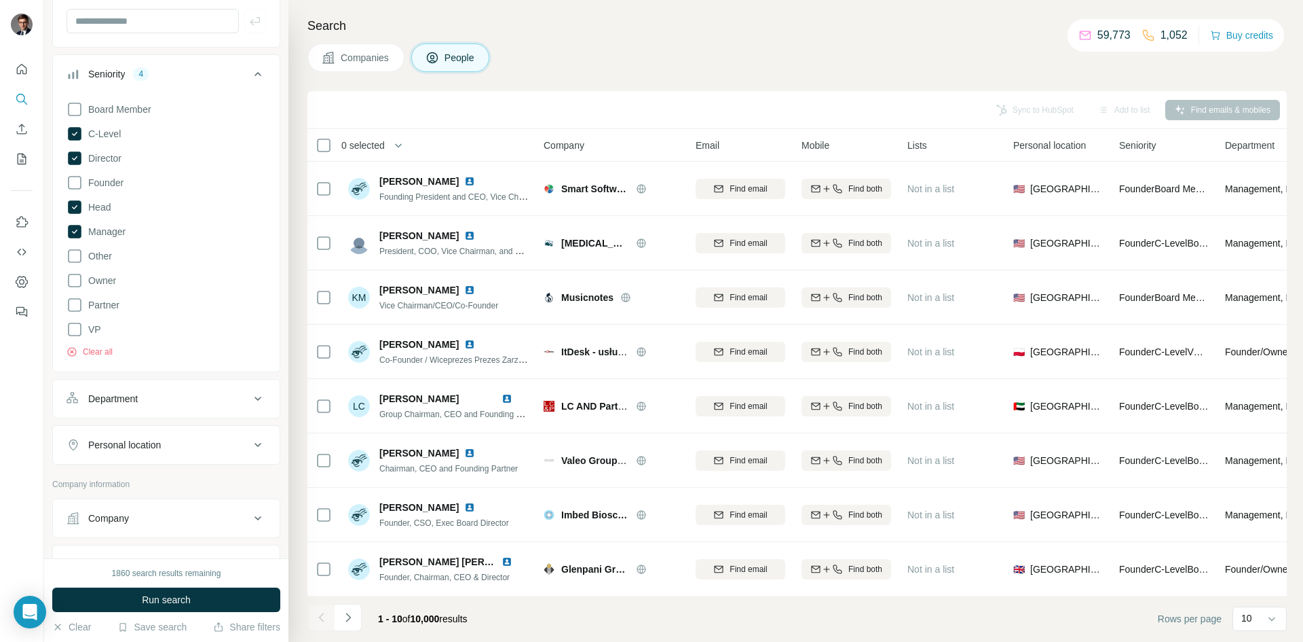
scroll to position [136, 0]
click at [76, 140] on icon at bounding box center [75, 139] width 14 height 14
click at [76, 141] on icon at bounding box center [75, 139] width 16 height 16
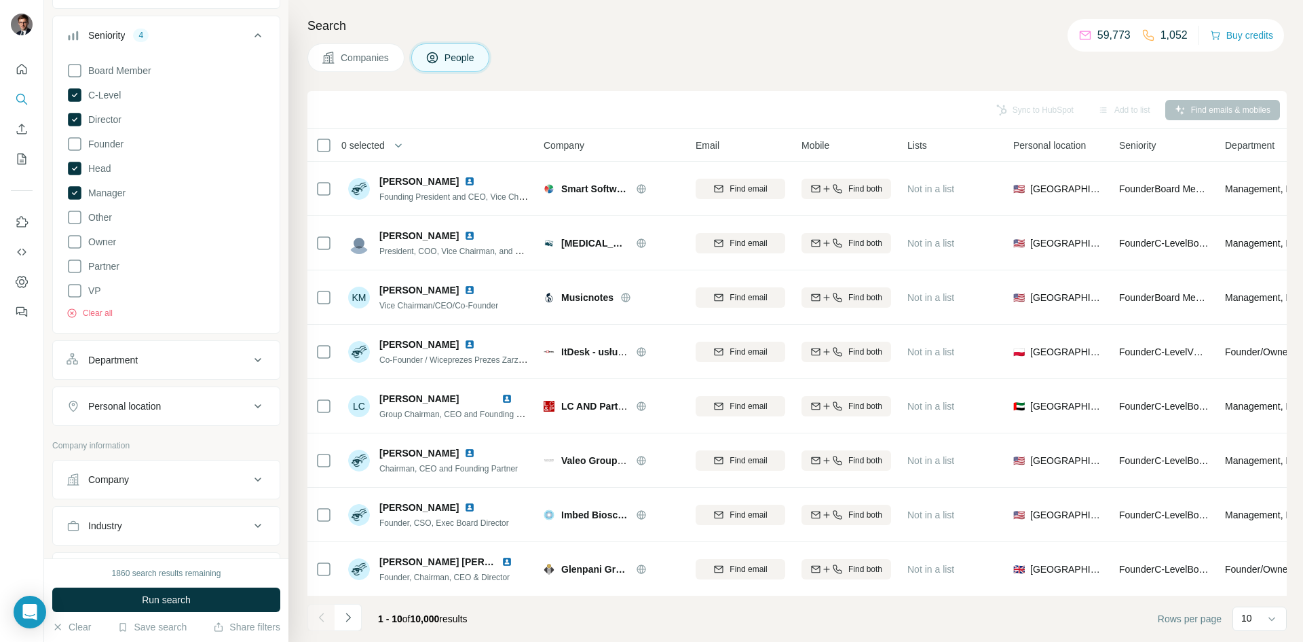
scroll to position [204, 0]
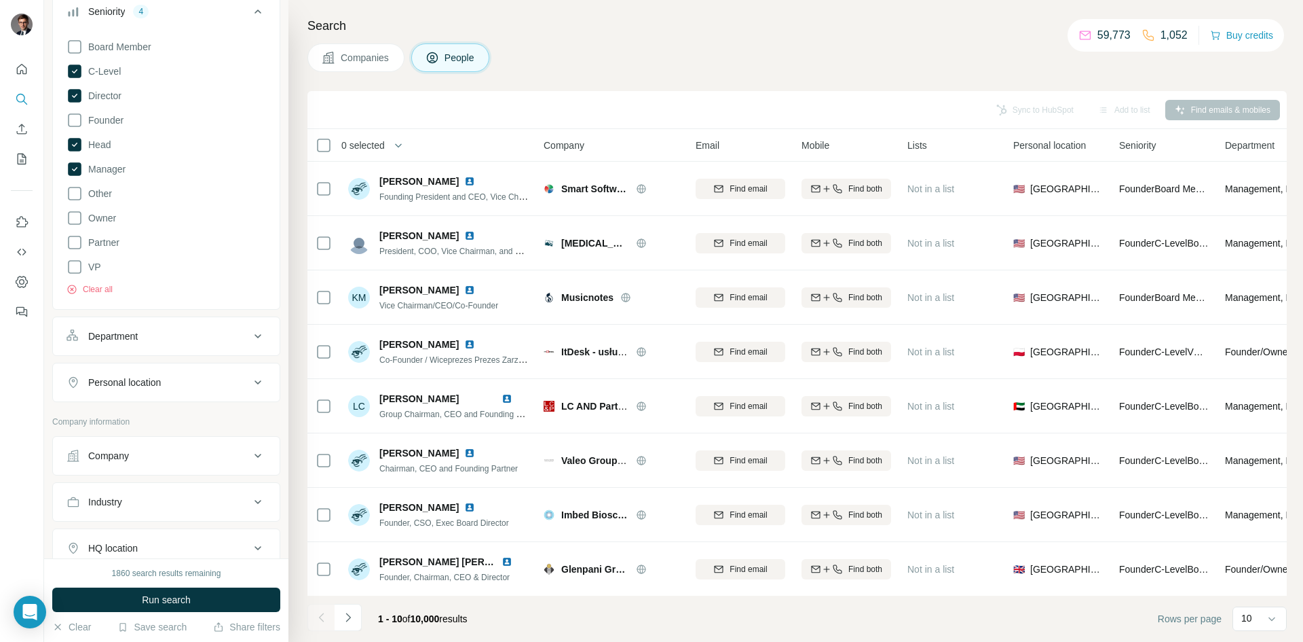
click at [126, 519] on div "Industry" at bounding box center [166, 501] width 228 height 39
click at [130, 470] on button "Company" at bounding box center [166, 455] width 227 height 33
click at [135, 462] on div "Company" at bounding box center [158, 456] width 183 height 14
click at [135, 454] on div "Company" at bounding box center [158, 456] width 183 height 14
click at [117, 512] on input "text" at bounding box center [167, 515] width 200 height 24
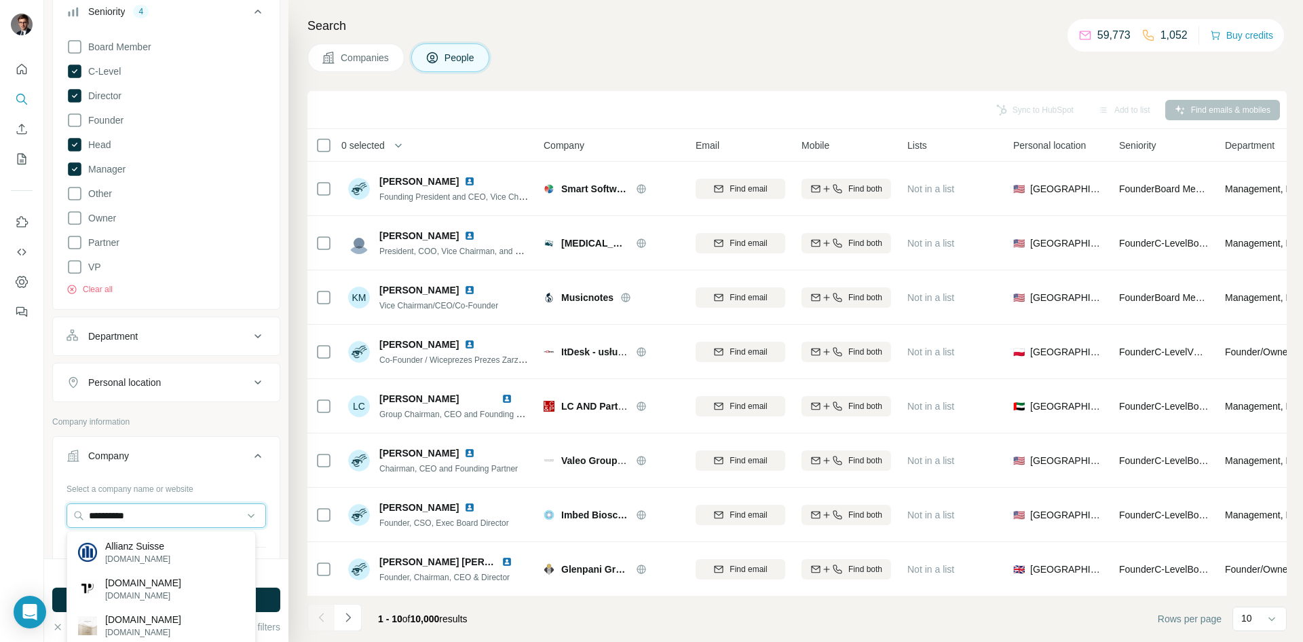
type input "**********"
click at [166, 555] on p "[DOMAIN_NAME]" at bounding box center [137, 559] width 65 height 12
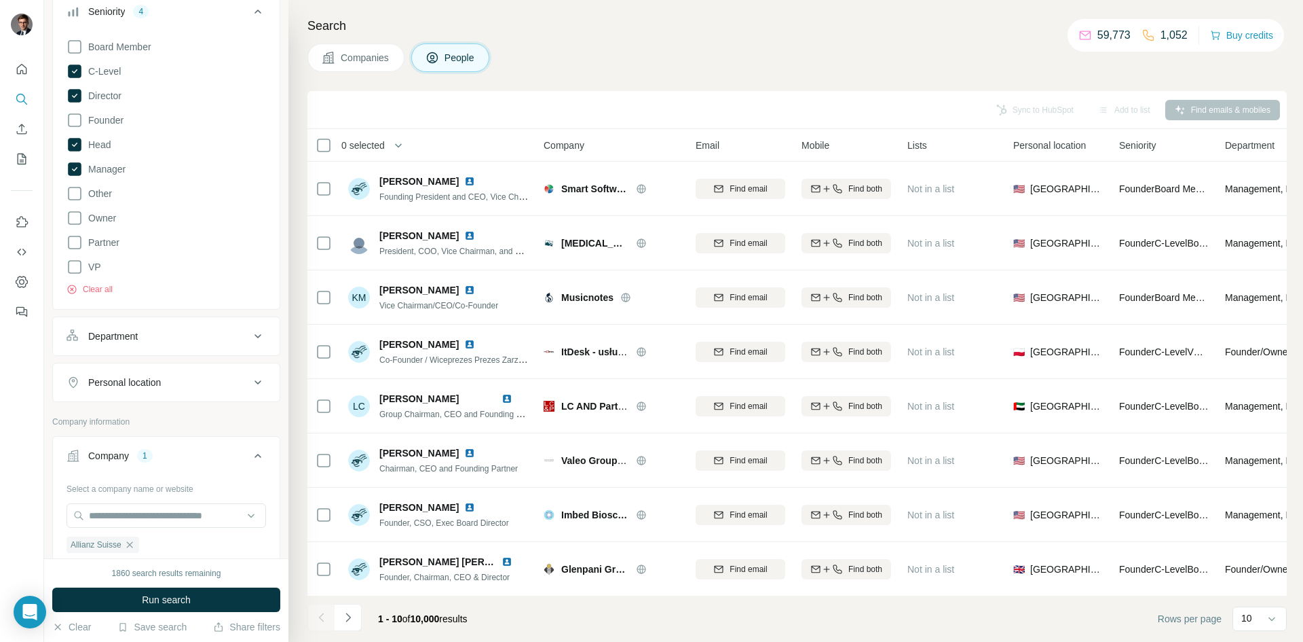
click at [200, 603] on button "Run search" at bounding box center [166, 599] width 228 height 24
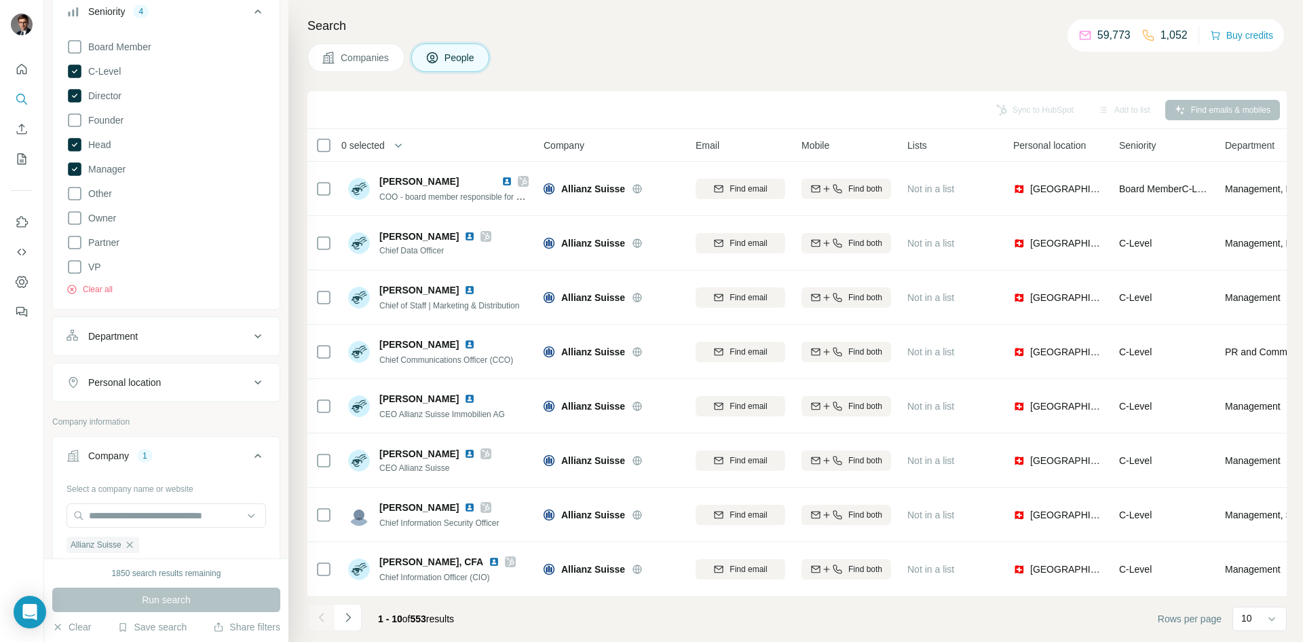
click at [316, 303] on icon at bounding box center [324, 297] width 16 height 16
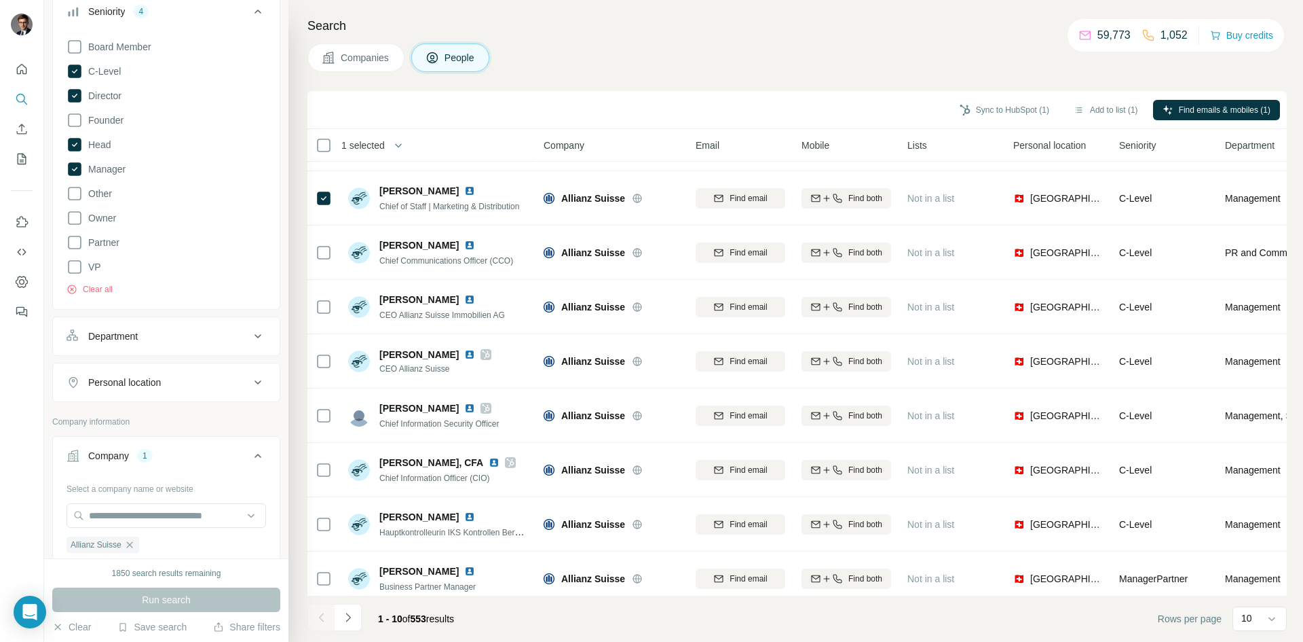
scroll to position [116, 0]
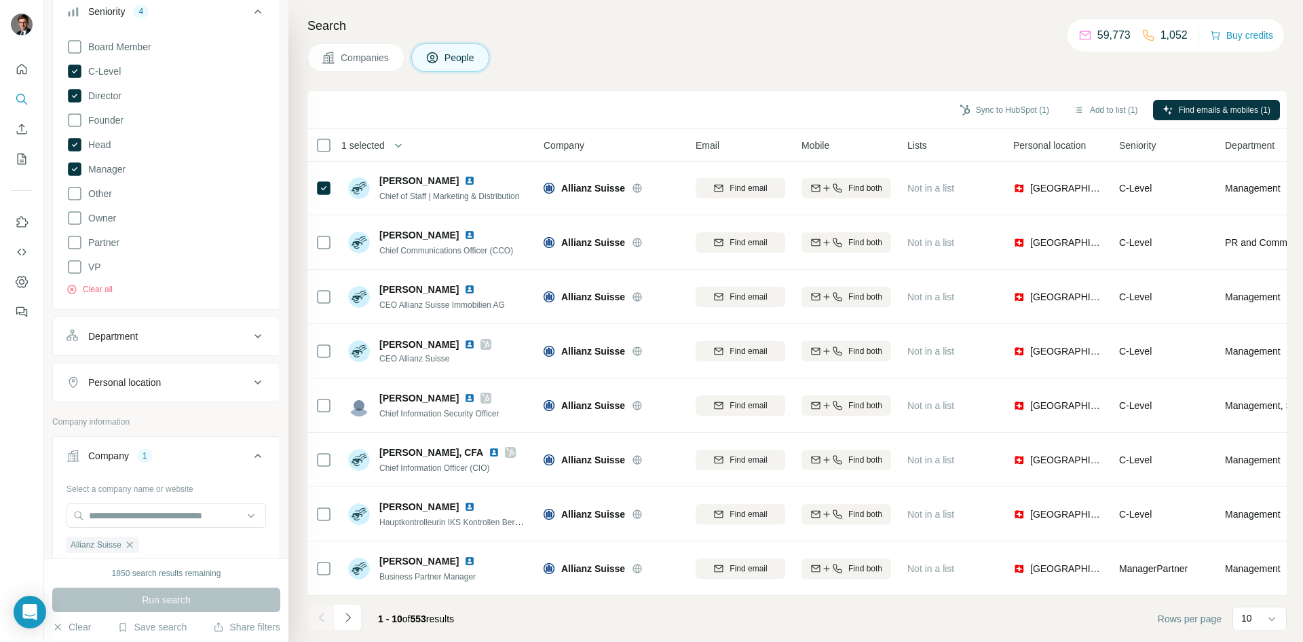
click at [355, 612] on button "Navigate to next page" at bounding box center [348, 617] width 27 height 27
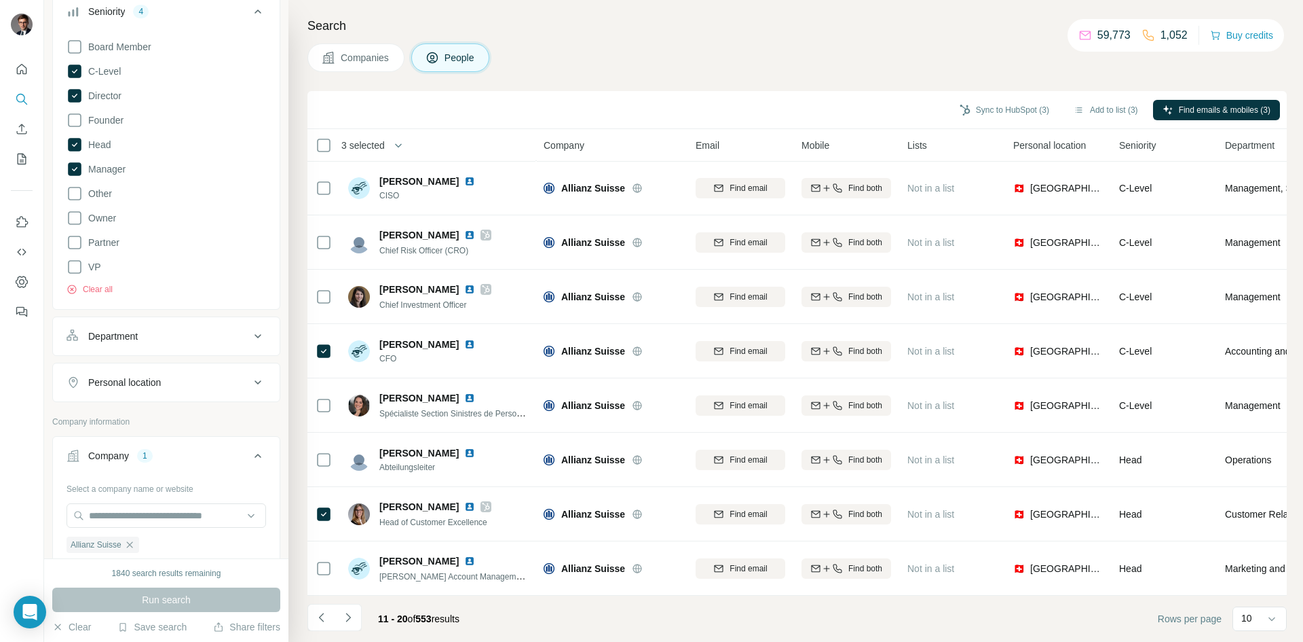
click at [353, 622] on icon "Navigate to next page" at bounding box center [348, 617] width 14 height 14
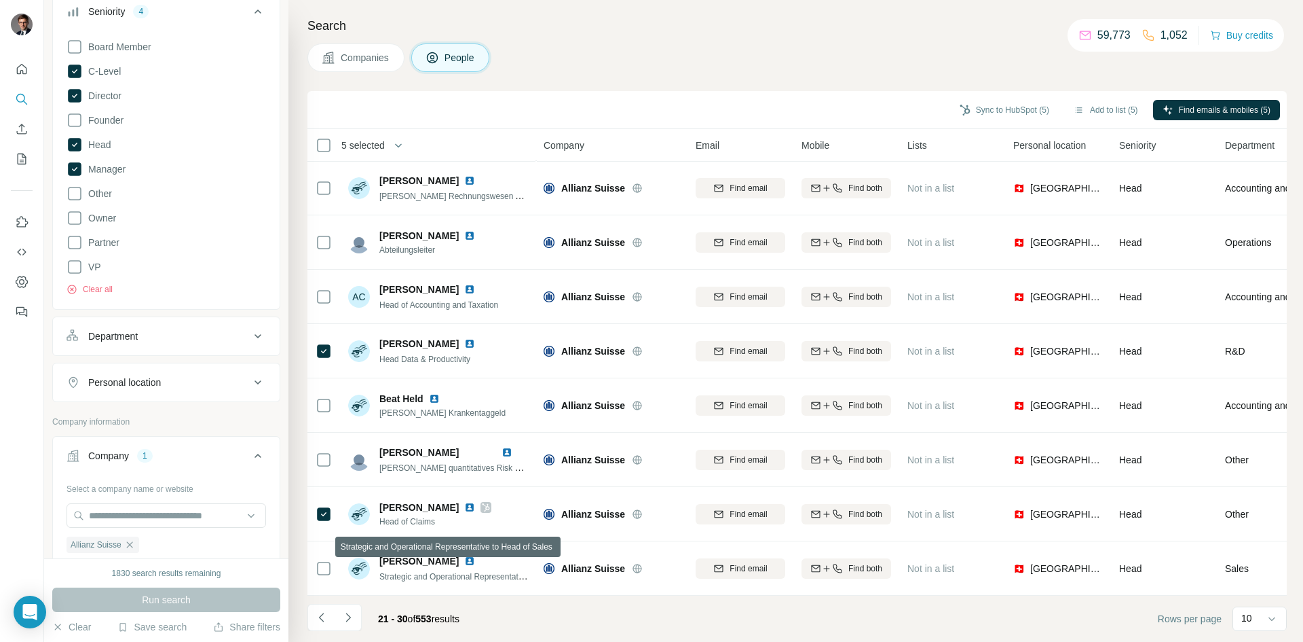
click at [467, 570] on span "Strategic and Operational Representative to Head of Sales" at bounding box center [485, 575] width 212 height 11
click at [344, 616] on icon "Navigate to next page" at bounding box center [348, 617] width 14 height 14
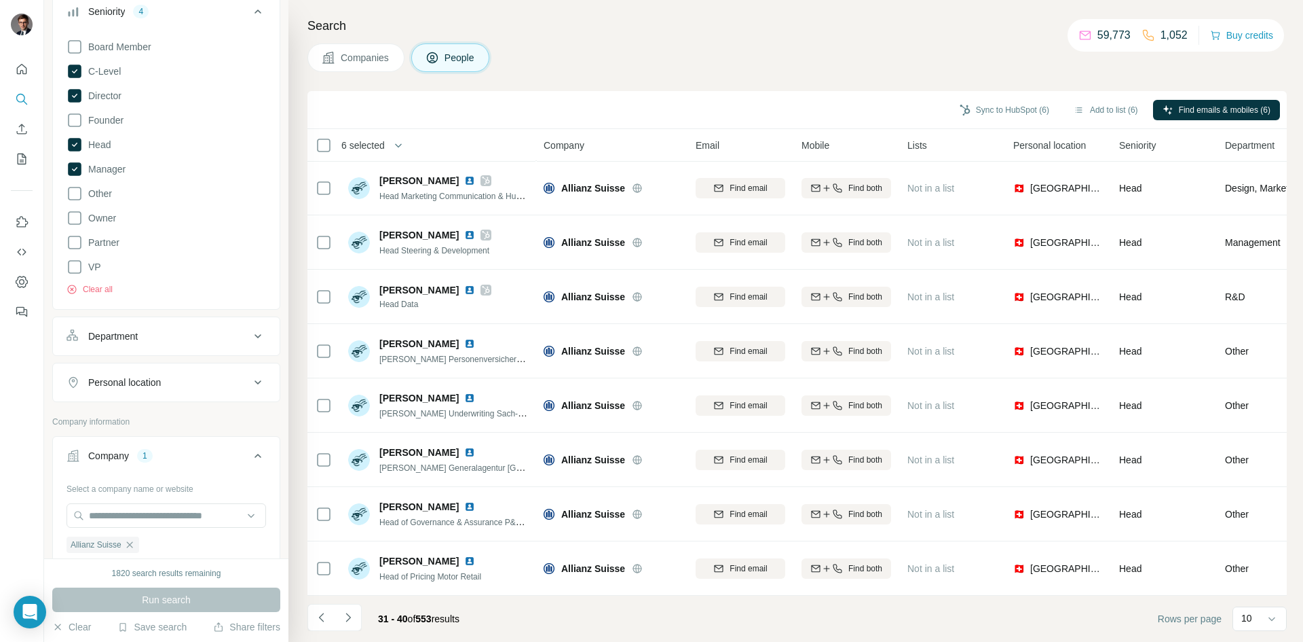
click at [350, 618] on icon "Navigate to next page" at bounding box center [348, 617] width 14 height 14
click at [352, 614] on icon "Navigate to next page" at bounding box center [348, 617] width 14 height 14
click at [349, 619] on icon "Navigate to next page" at bounding box center [348, 617] width 14 height 14
click at [348, 617] on icon "Navigate to next page" at bounding box center [348, 617] width 14 height 14
click at [343, 613] on icon "Navigate to next page" at bounding box center [348, 617] width 14 height 14
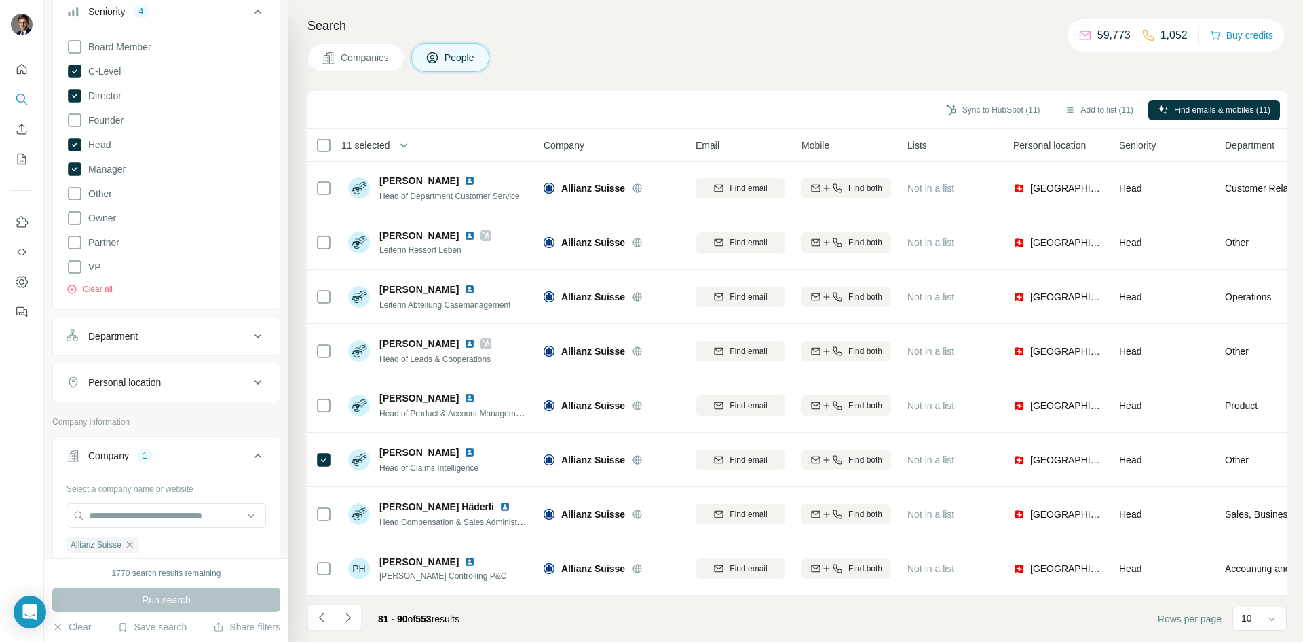
click at [352, 618] on icon "Navigate to next page" at bounding box center [348, 617] width 14 height 14
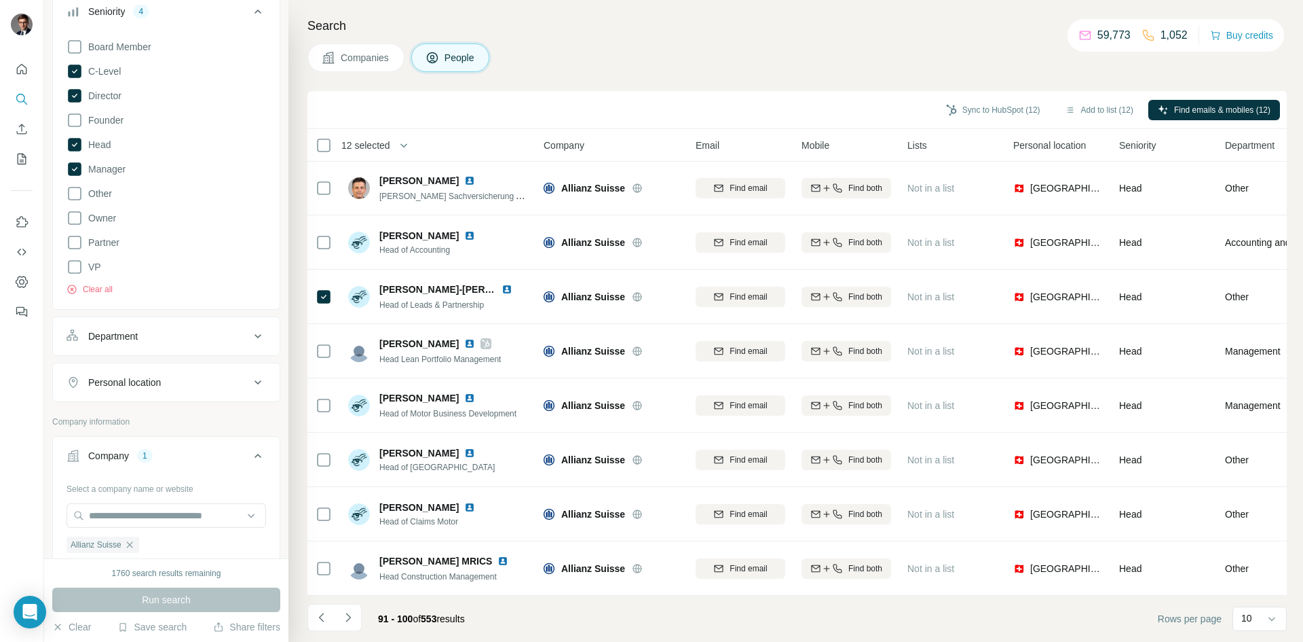
click at [356, 617] on button "Navigate to next page" at bounding box center [348, 617] width 27 height 27
click at [346, 616] on icon "Navigate to next page" at bounding box center [348, 617] width 14 height 14
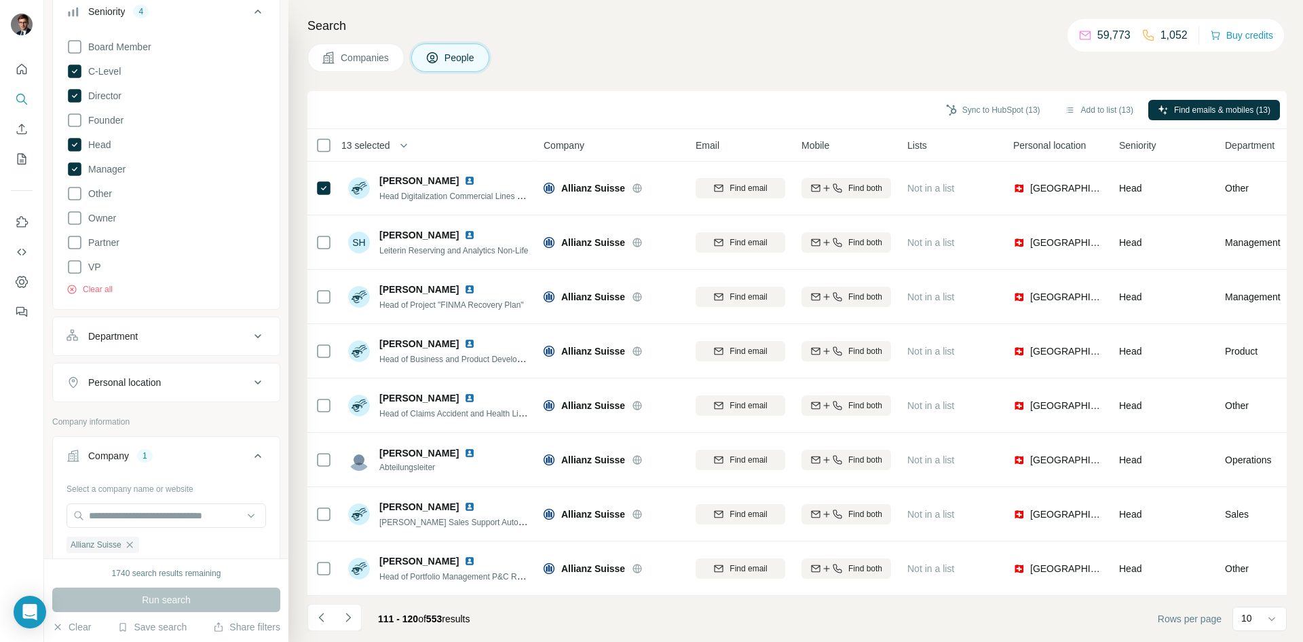
click at [346, 614] on icon "Navigate to next page" at bounding box center [348, 617] width 14 height 14
click at [350, 620] on icon "Navigate to next page" at bounding box center [348, 617] width 14 height 14
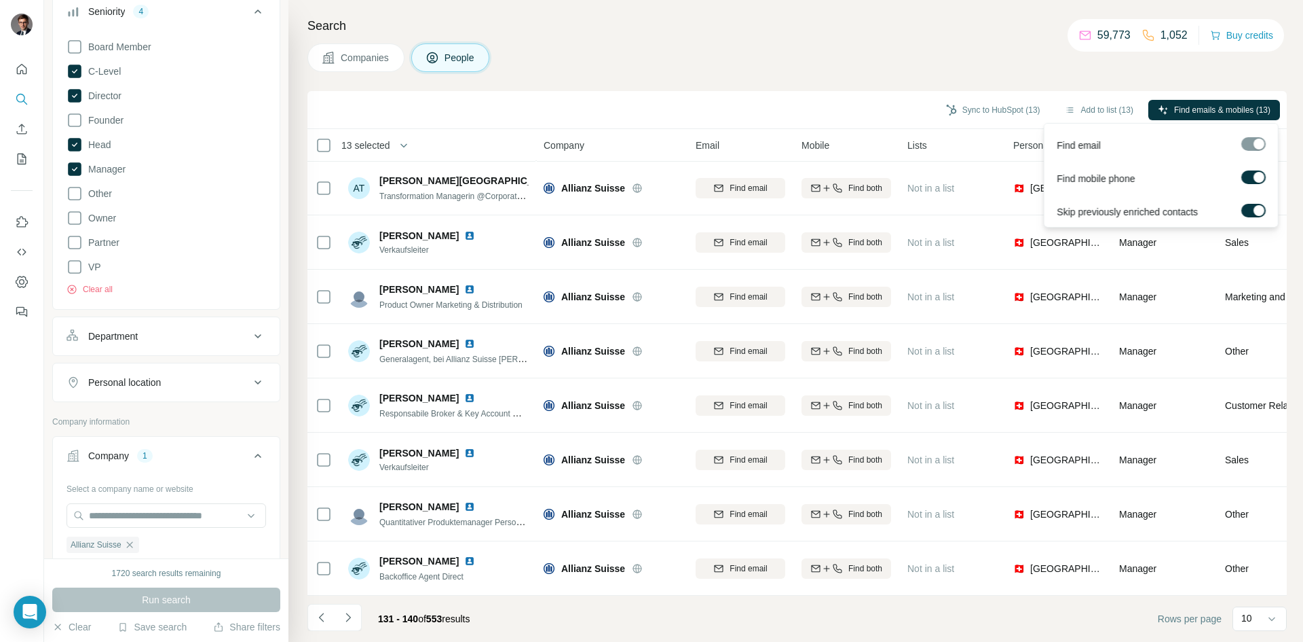
click at [1176, 106] on span "Find emails & mobiles (13)" at bounding box center [1222, 110] width 96 height 12
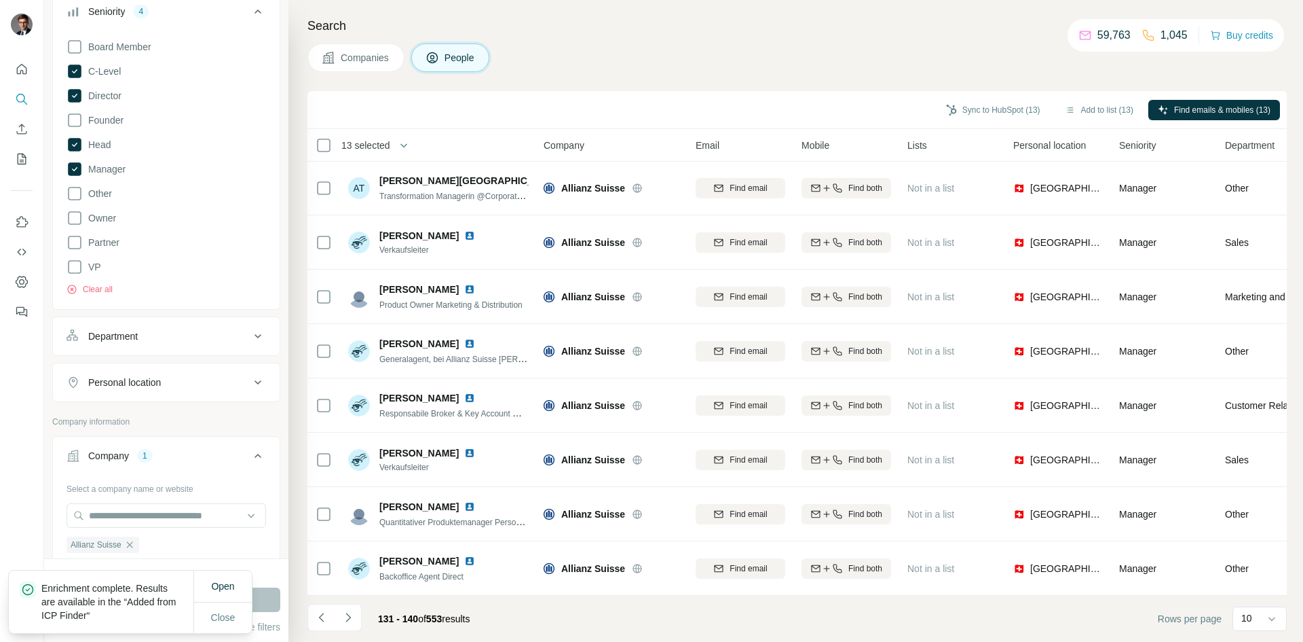
click at [1022, 98] on div "Sync to HubSpot (13) Add to list (13) Find emails & mobiles (13)" at bounding box center [797, 110] width 966 height 24
click at [1014, 110] on button "Sync to HubSpot (13)" at bounding box center [993, 110] width 113 height 20
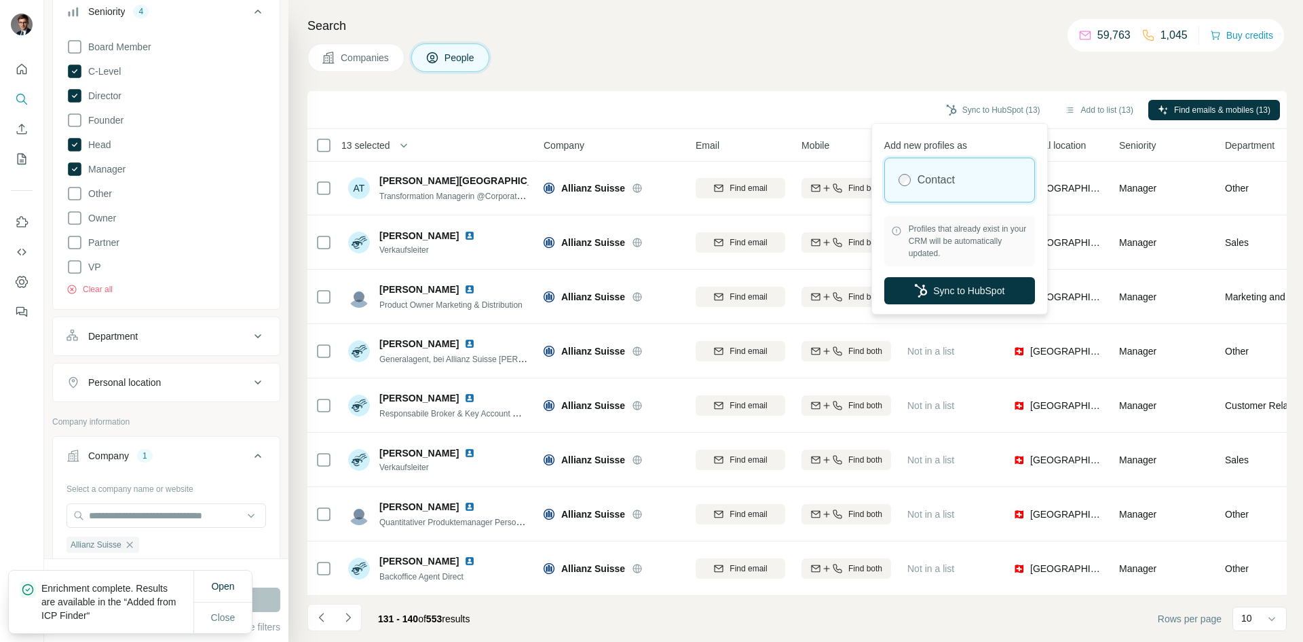
click at [973, 297] on button "Sync to HubSpot" at bounding box center [960, 290] width 151 height 27
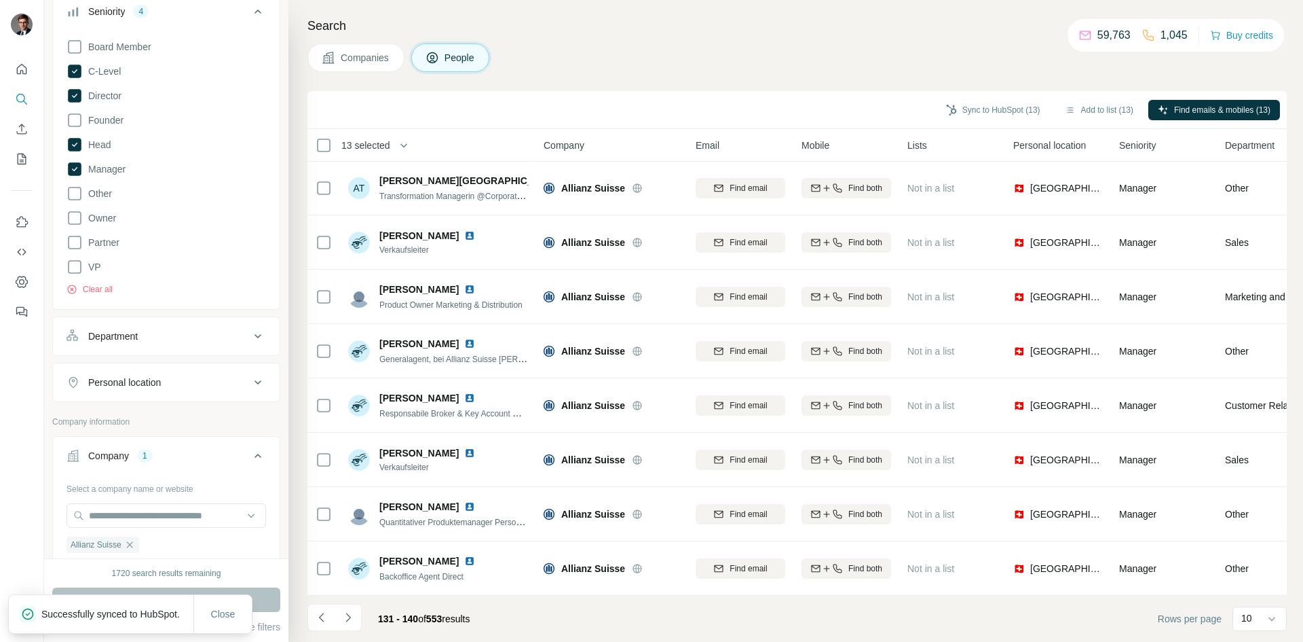
click at [224, 613] on span "Close" at bounding box center [223, 614] width 24 height 14
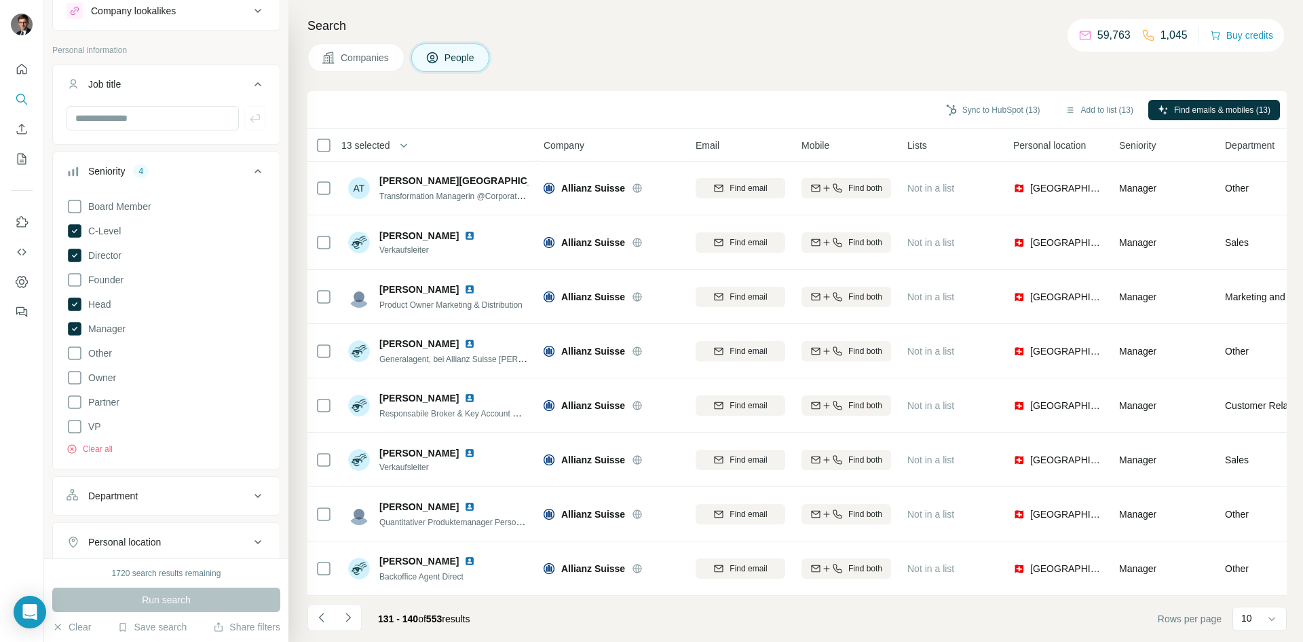
scroll to position [68, 0]
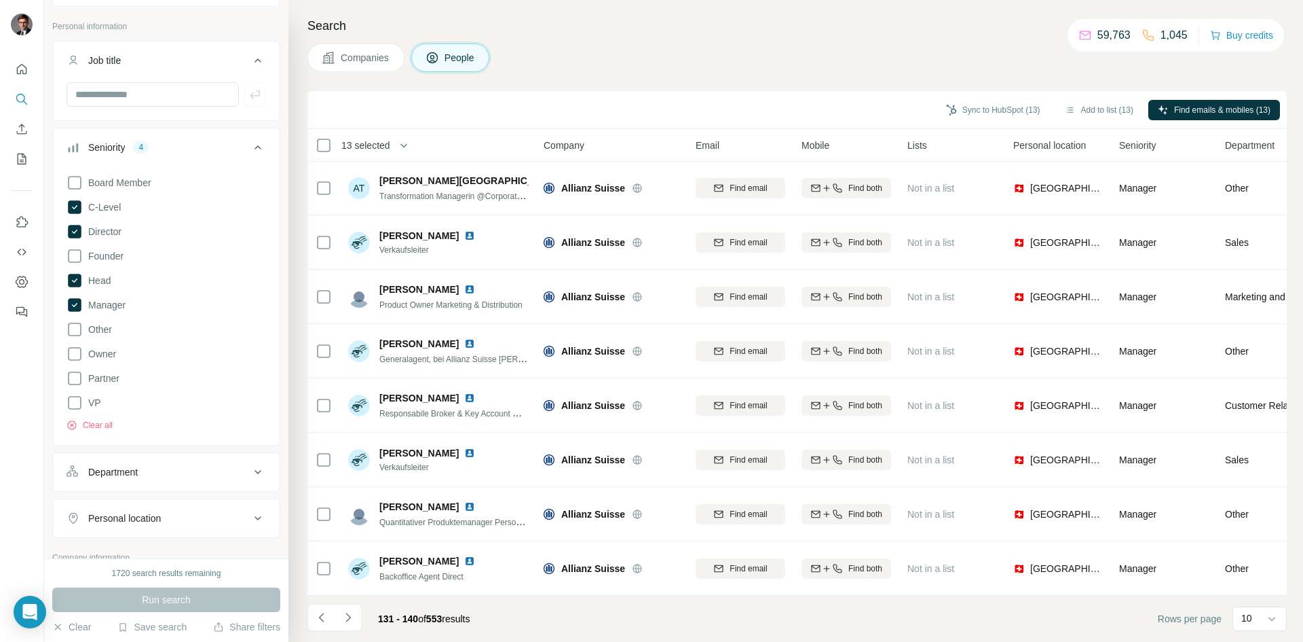
click at [73, 278] on icon at bounding box center [75, 281] width 14 height 14
click at [81, 221] on div "Board Member C-Level Director Founder Head Manager Other Owner Partner VP Clear…" at bounding box center [167, 300] width 200 height 262
click at [75, 229] on icon at bounding box center [75, 232] width 14 height 14
click at [77, 211] on icon at bounding box center [75, 207] width 14 height 14
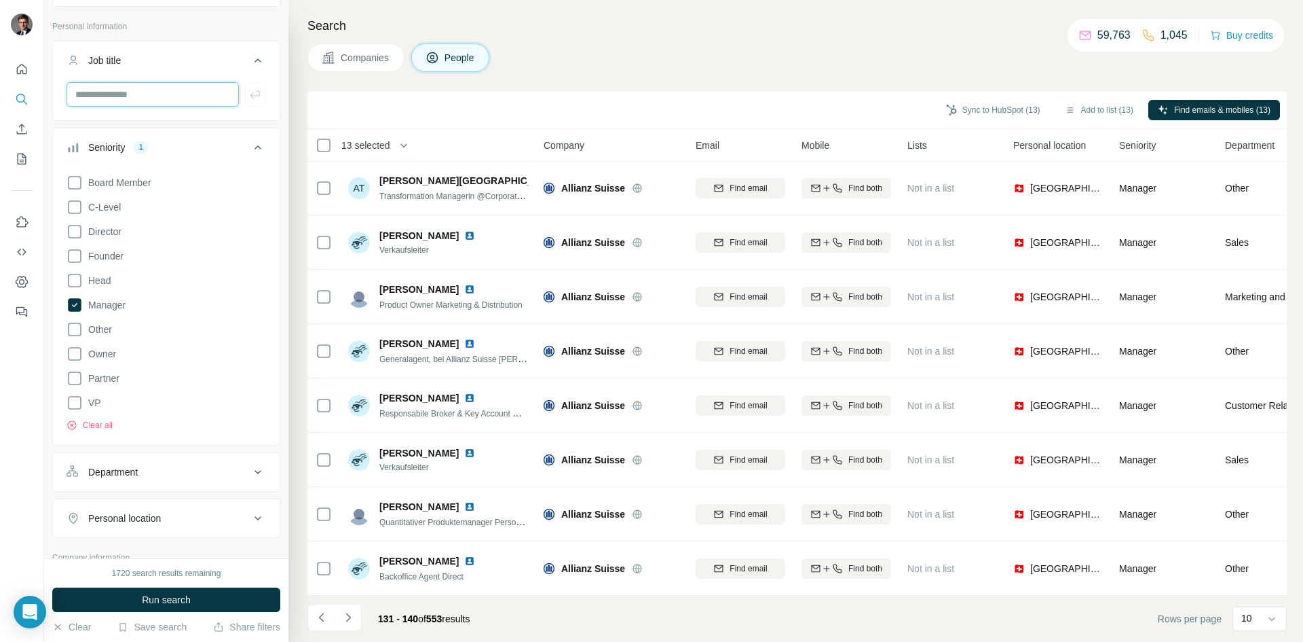
click at [132, 90] on input "text" at bounding box center [153, 94] width 172 height 24
type input "*******"
click at [155, 596] on span "Run search" at bounding box center [166, 600] width 49 height 14
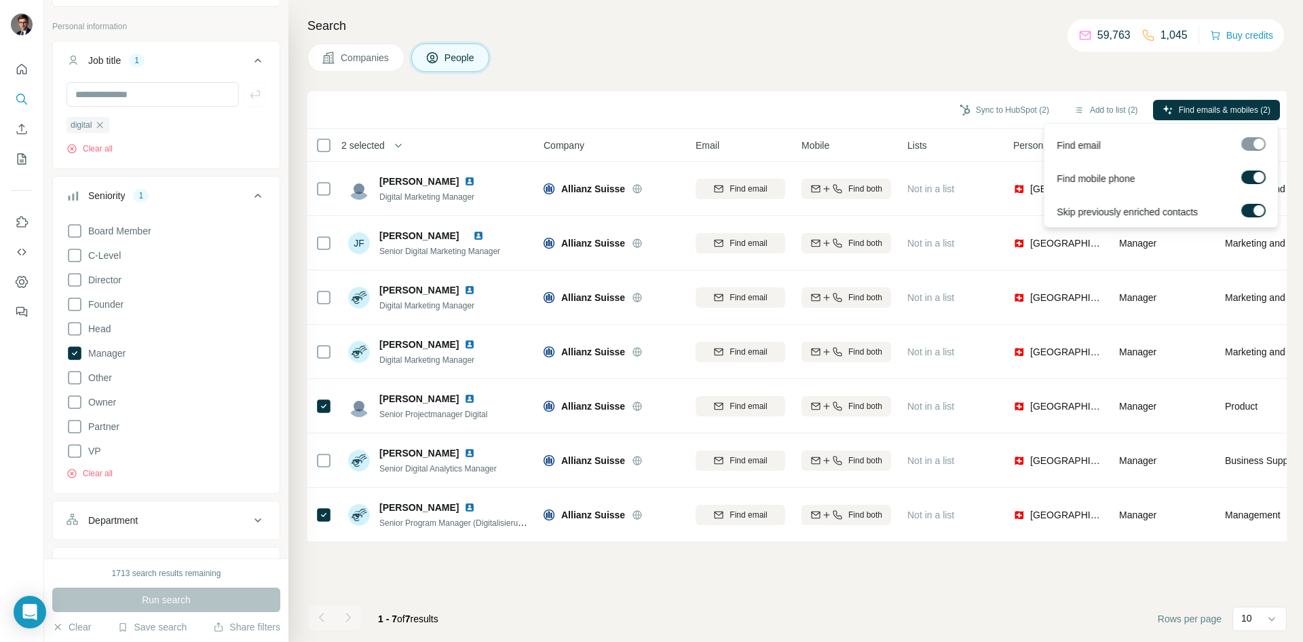
click at [1190, 109] on span "Find emails & mobiles (2)" at bounding box center [1225, 110] width 92 height 12
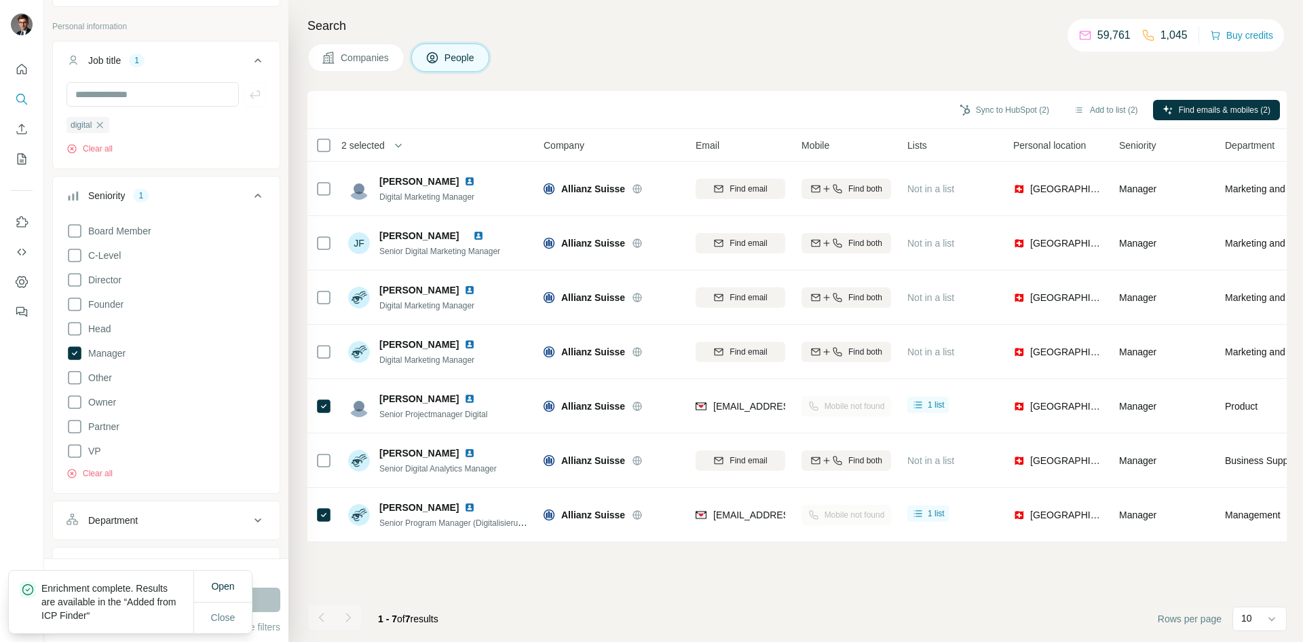
click at [1001, 114] on button "Sync to HubSpot (2)" at bounding box center [1004, 110] width 109 height 20
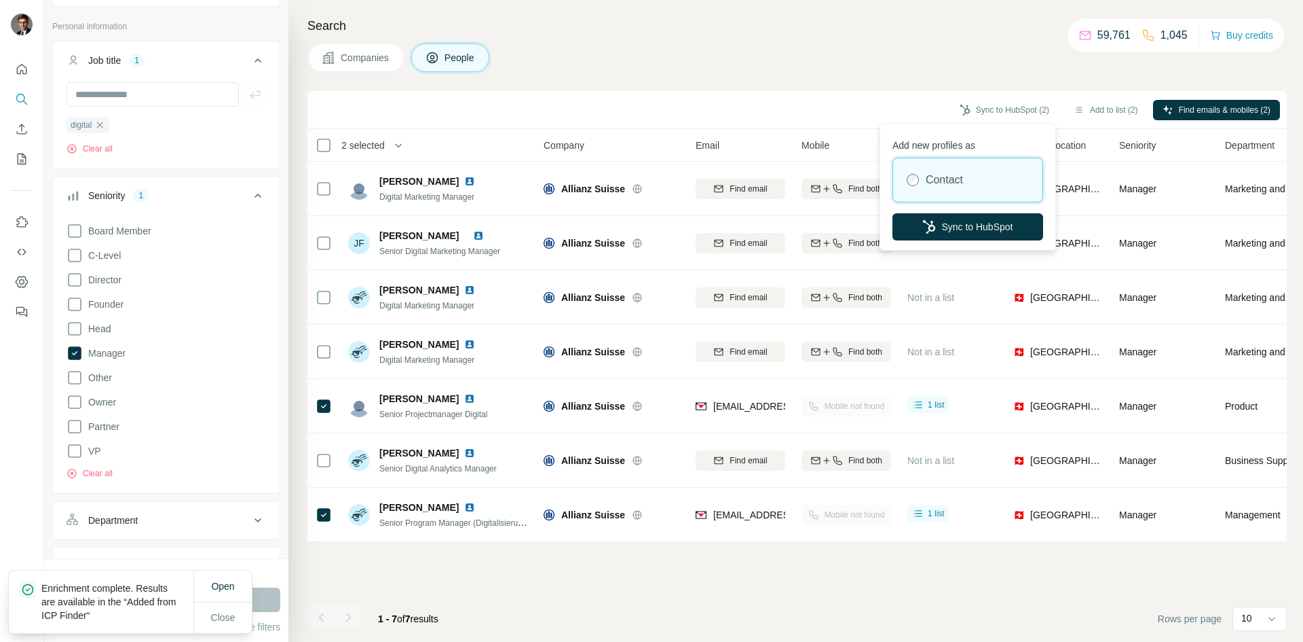
click at [959, 180] on label "Contact" at bounding box center [944, 180] width 37 height 16
click at [965, 234] on button "Sync to HubSpot" at bounding box center [968, 226] width 151 height 27
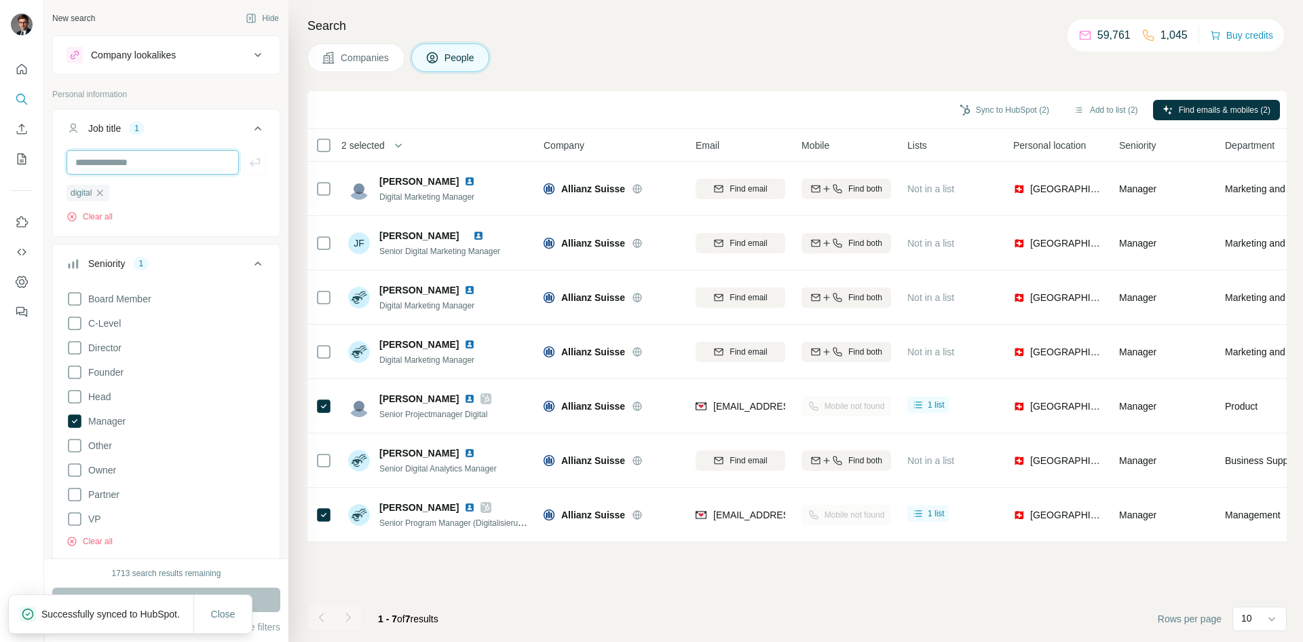
click at [127, 154] on input "text" at bounding box center [153, 162] width 172 height 24
type input "********"
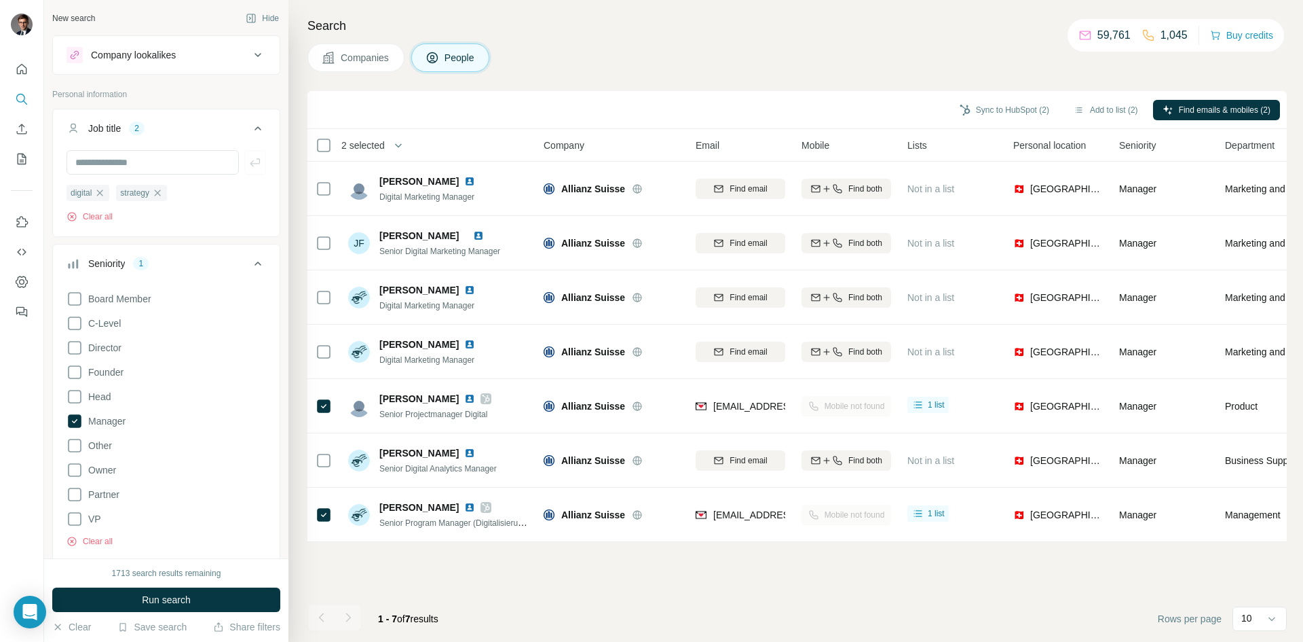
click at [121, 588] on button "Run search" at bounding box center [166, 599] width 228 height 24
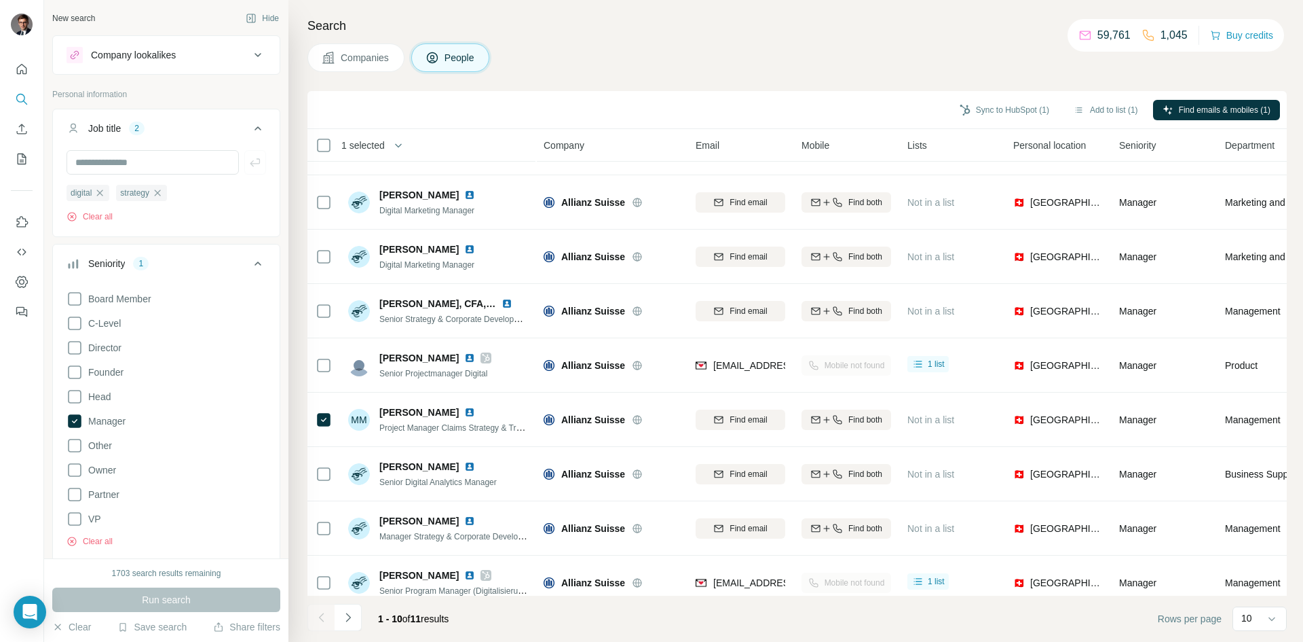
scroll to position [116, 0]
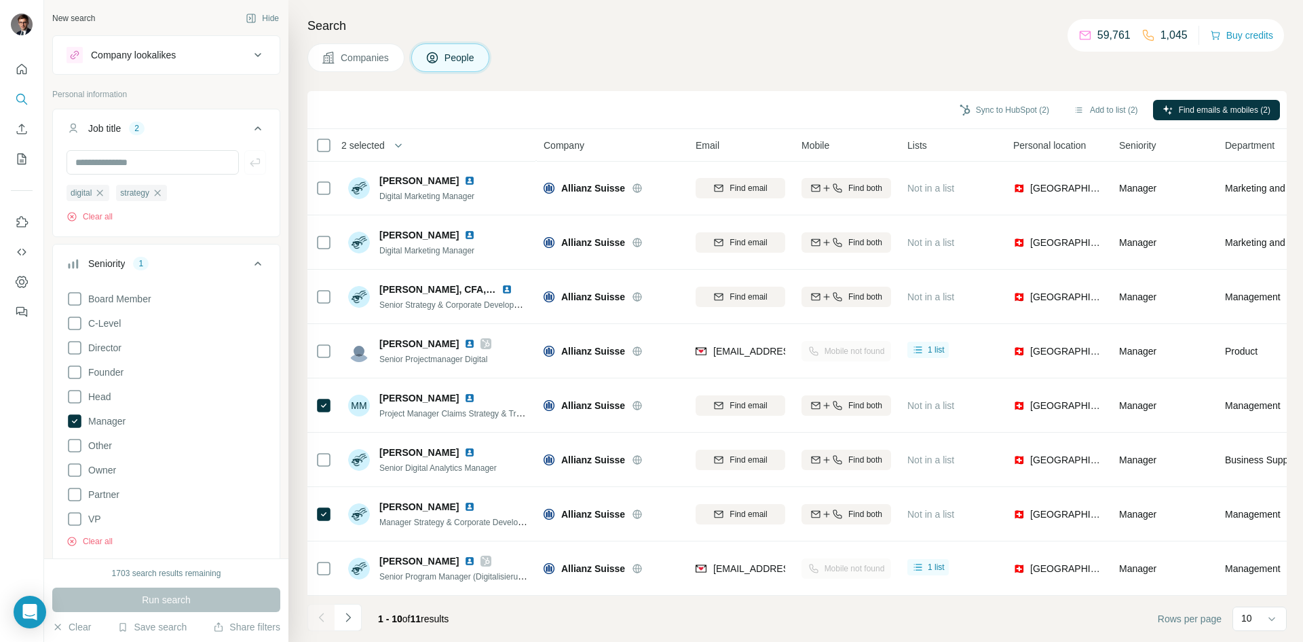
click at [346, 619] on icon "Navigate to next page" at bounding box center [348, 617] width 14 height 14
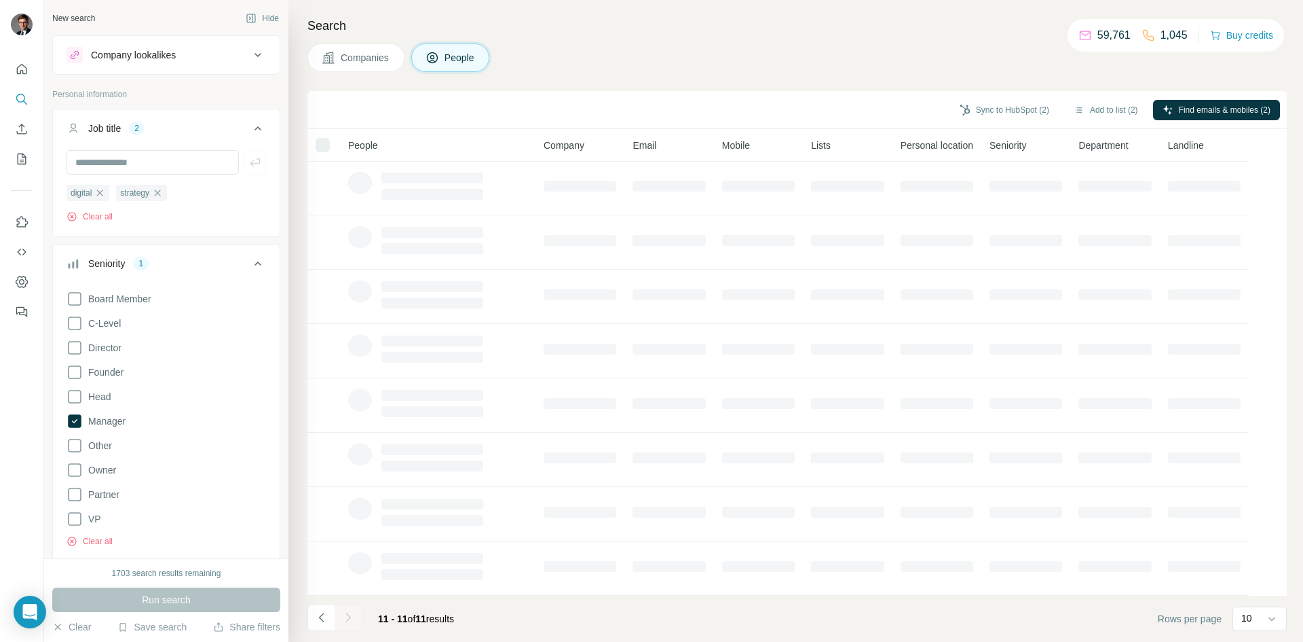
scroll to position [0, 0]
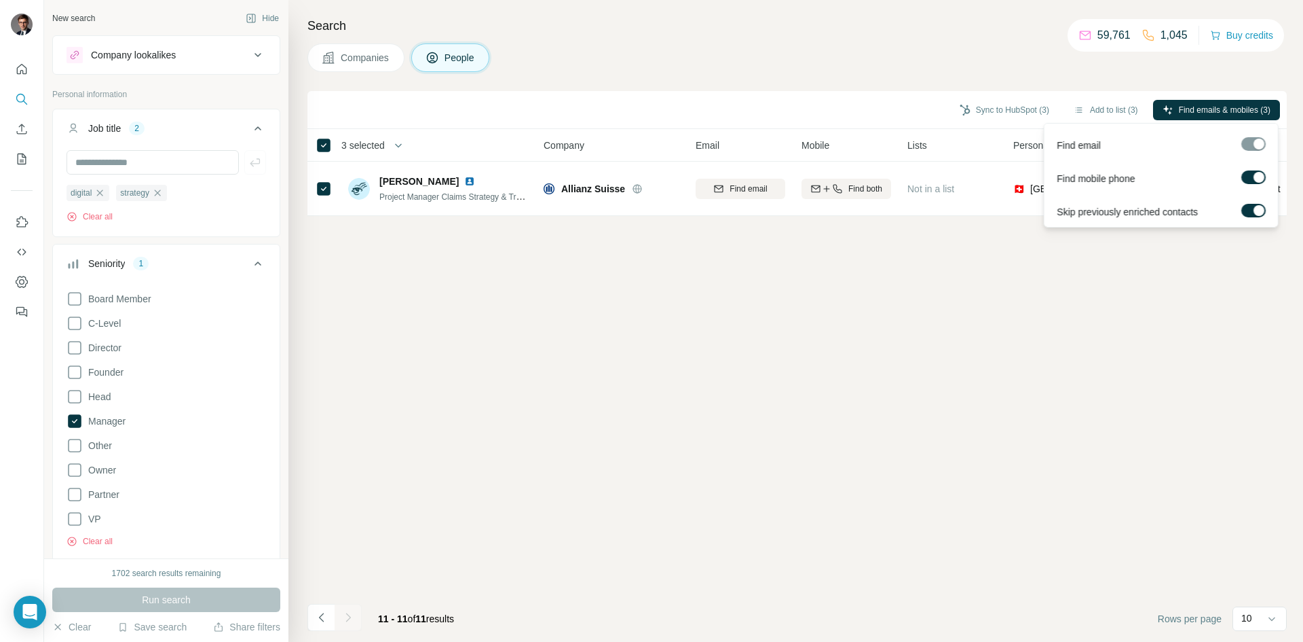
click at [1182, 106] on span "Find emails & mobiles (3)" at bounding box center [1225, 110] width 92 height 12
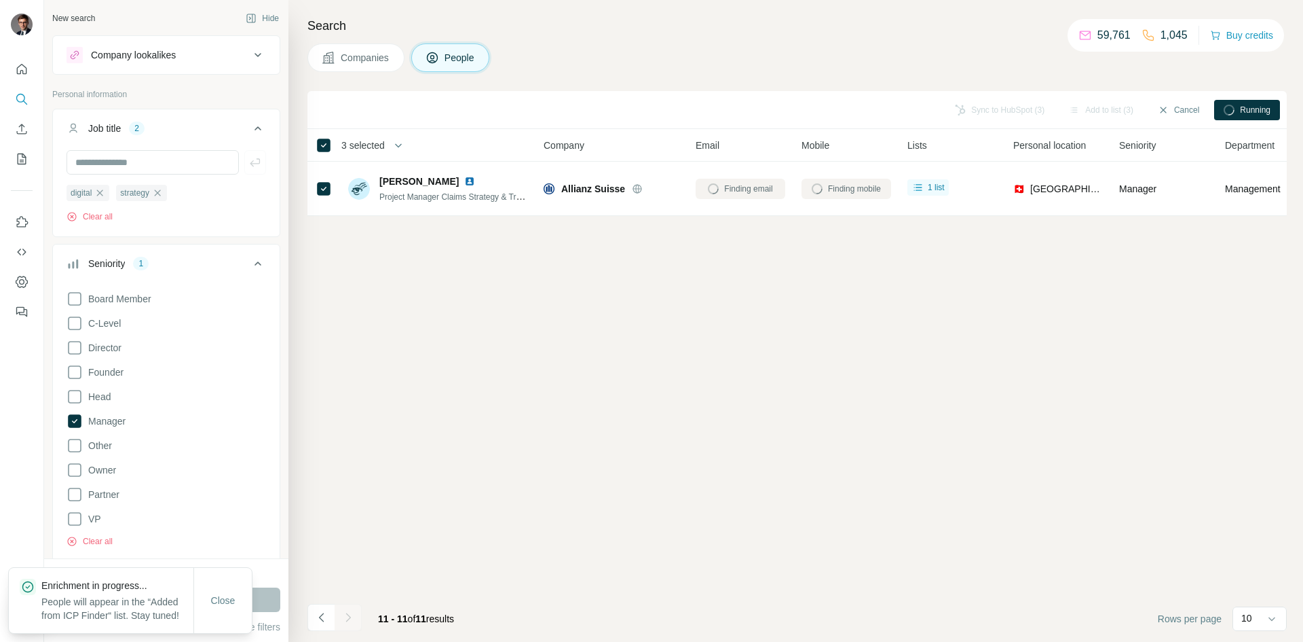
click at [226, 593] on span "Close" at bounding box center [223, 600] width 24 height 14
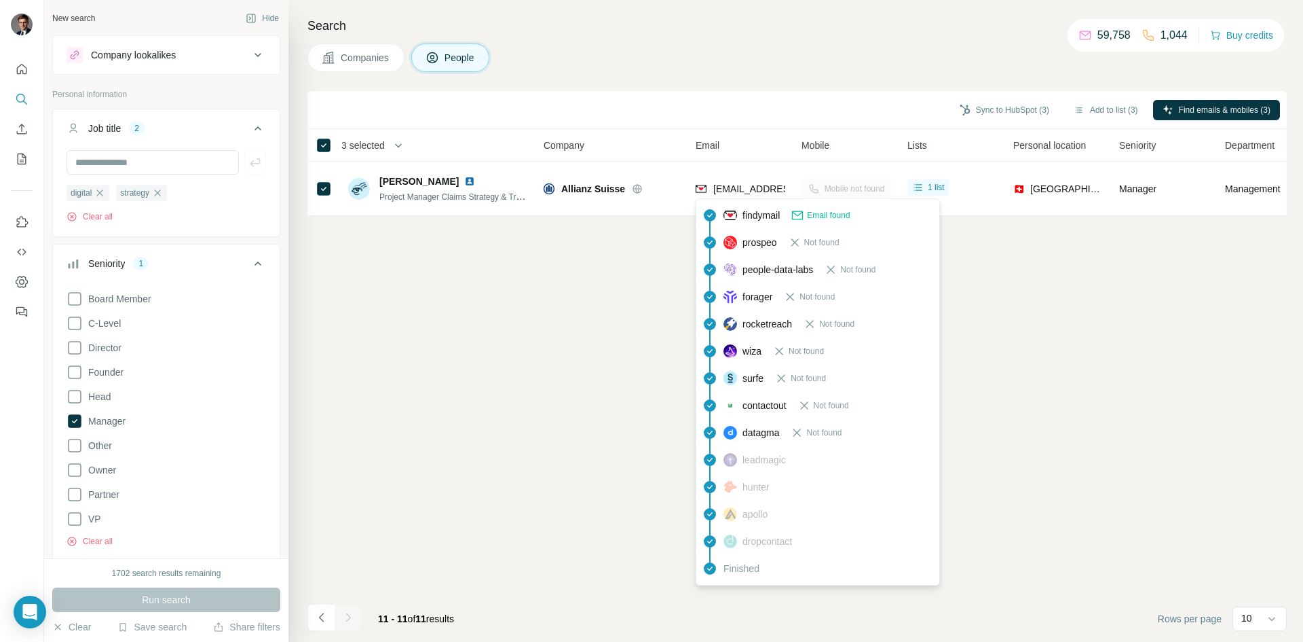
click at [782, 189] on span "[EMAIL_ADDRESS][PERSON_NAME][DOMAIN_NAME]" at bounding box center [832, 188] width 239 height 11
click at [1047, 350] on div "Sync to HubSpot (3) Add to list (3) Find emails & mobiles (3) 3 selected People…" at bounding box center [798, 366] width 980 height 551
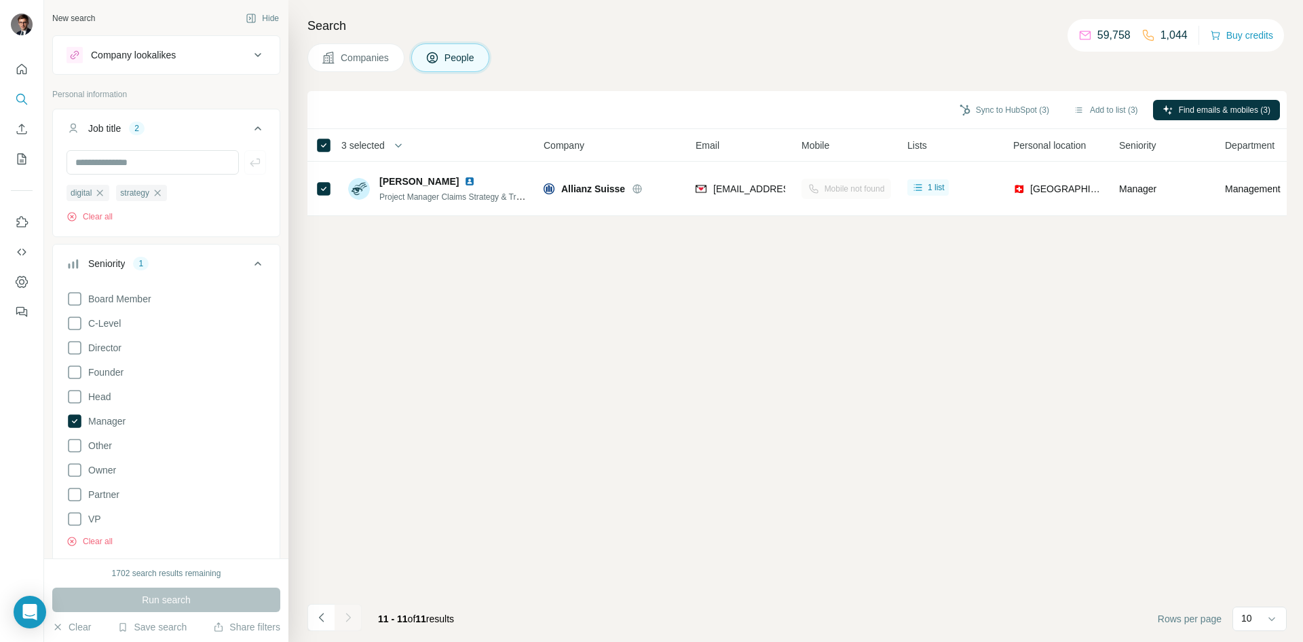
click at [254, 262] on icon at bounding box center [258, 263] width 16 height 16
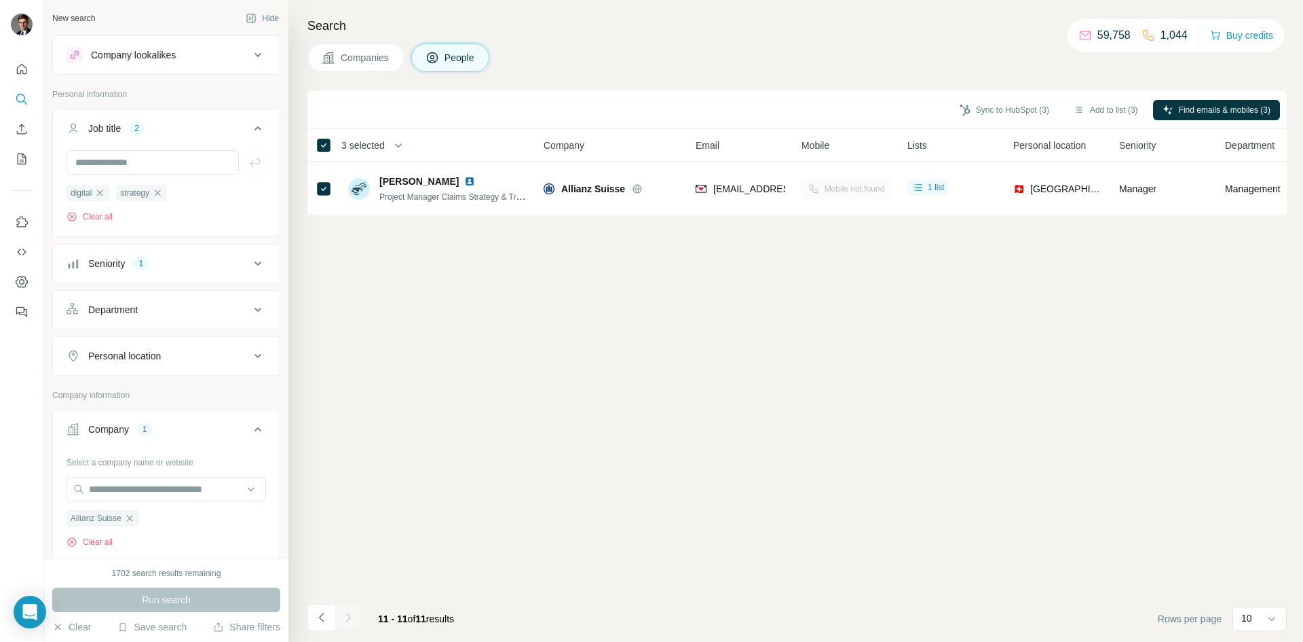
click at [97, 261] on div "Seniority" at bounding box center [106, 264] width 37 height 14
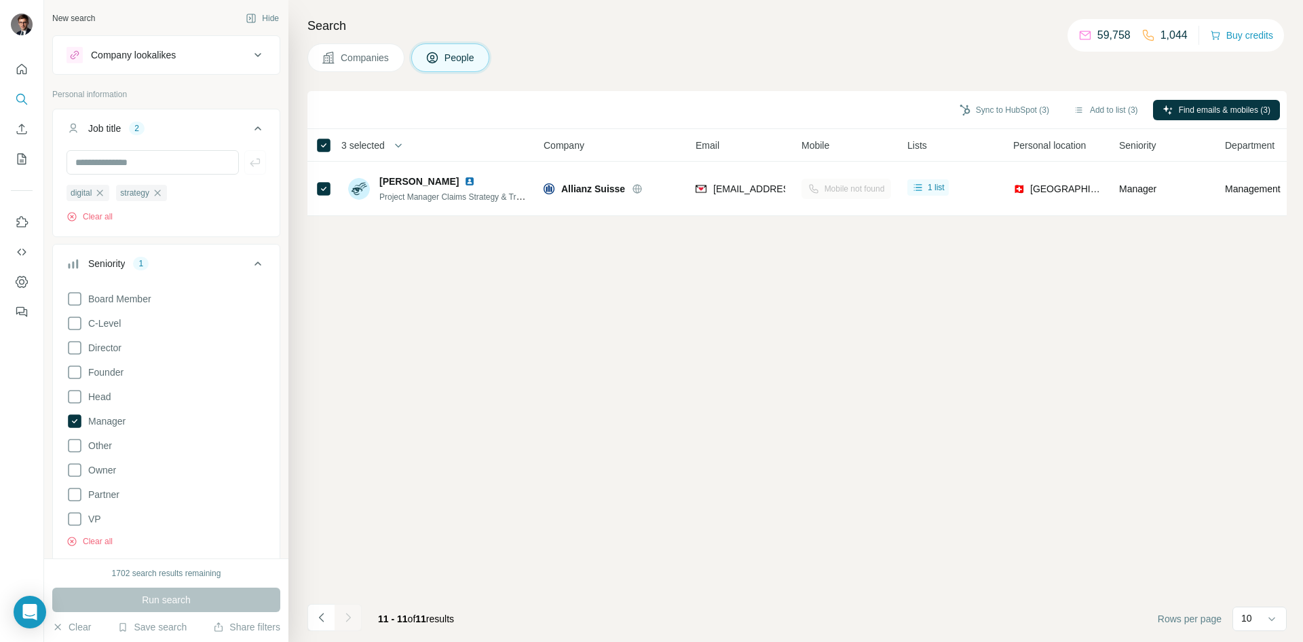
click at [75, 419] on icon at bounding box center [75, 421] width 14 height 14
click at [132, 166] on input "text" at bounding box center [153, 162] width 172 height 24
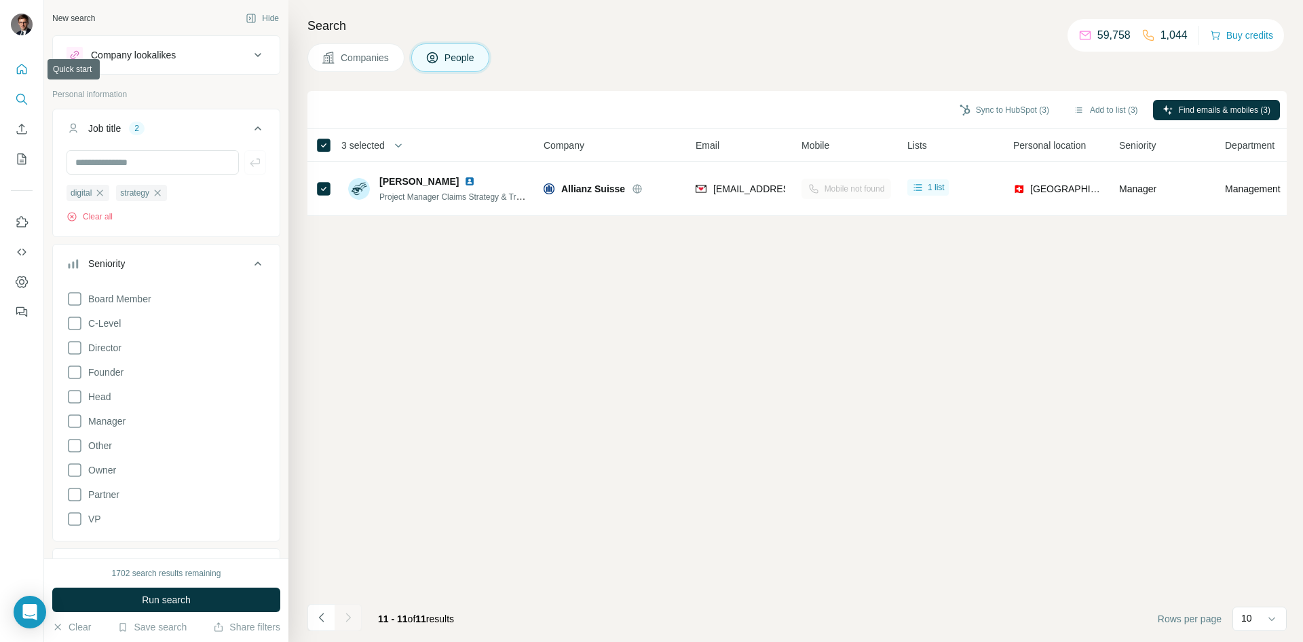
click at [18, 67] on icon "Quick start" at bounding box center [22, 69] width 14 height 14
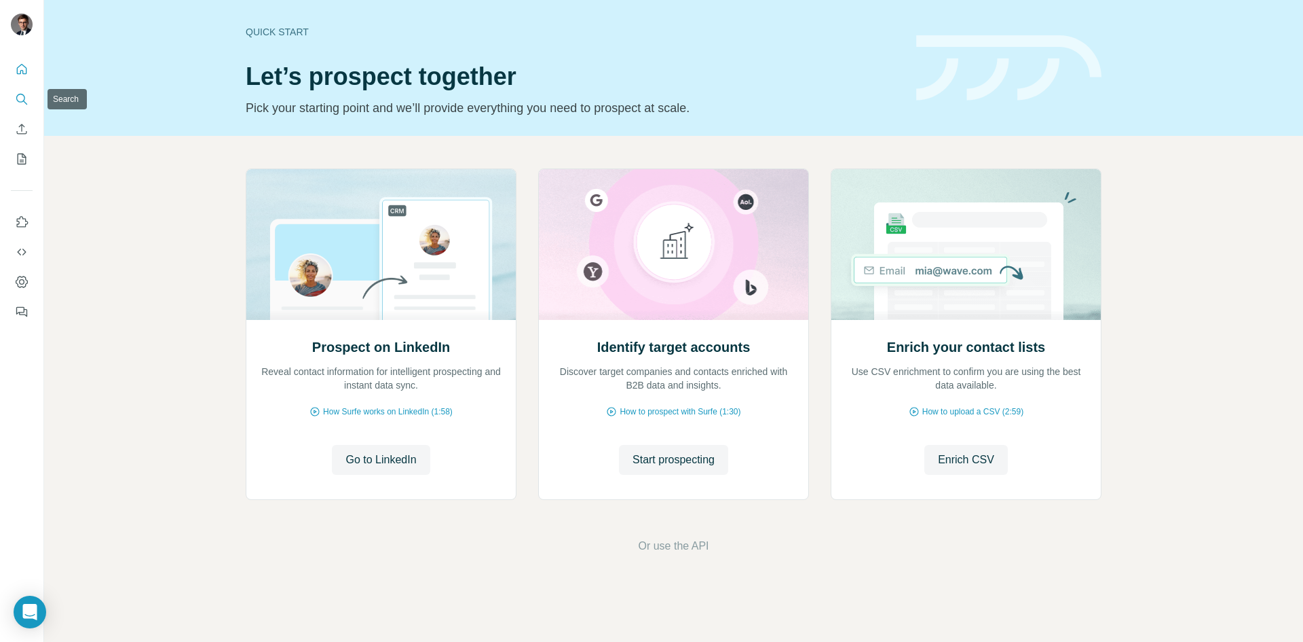
click at [27, 101] on icon "Search" at bounding box center [22, 99] width 14 height 14
